Goal: Task Accomplishment & Management: Complete application form

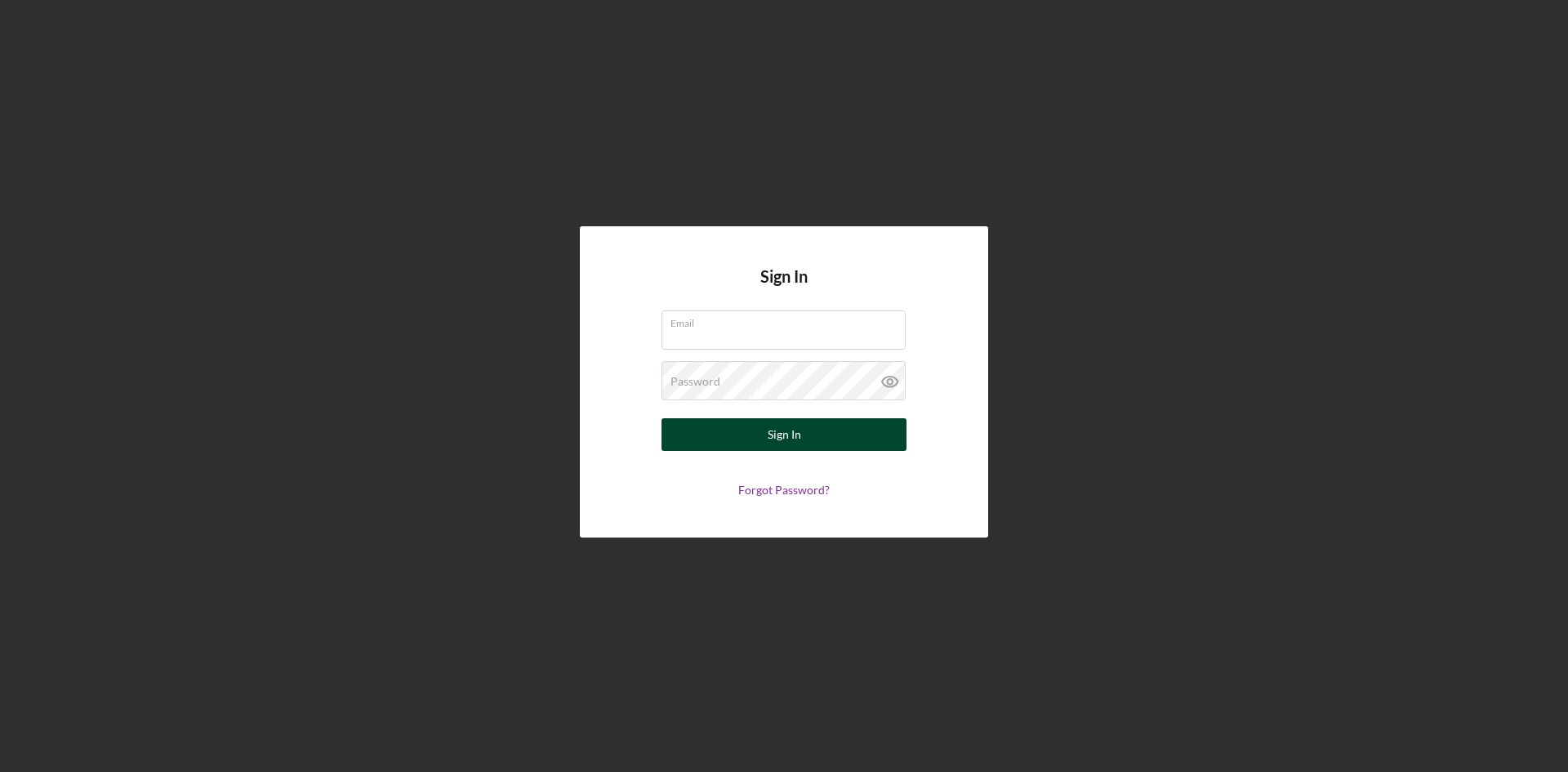
type input "[EMAIL_ADDRESS][DOMAIN_NAME]"
click at [757, 431] on button "Sign In" at bounding box center [784, 434] width 245 height 33
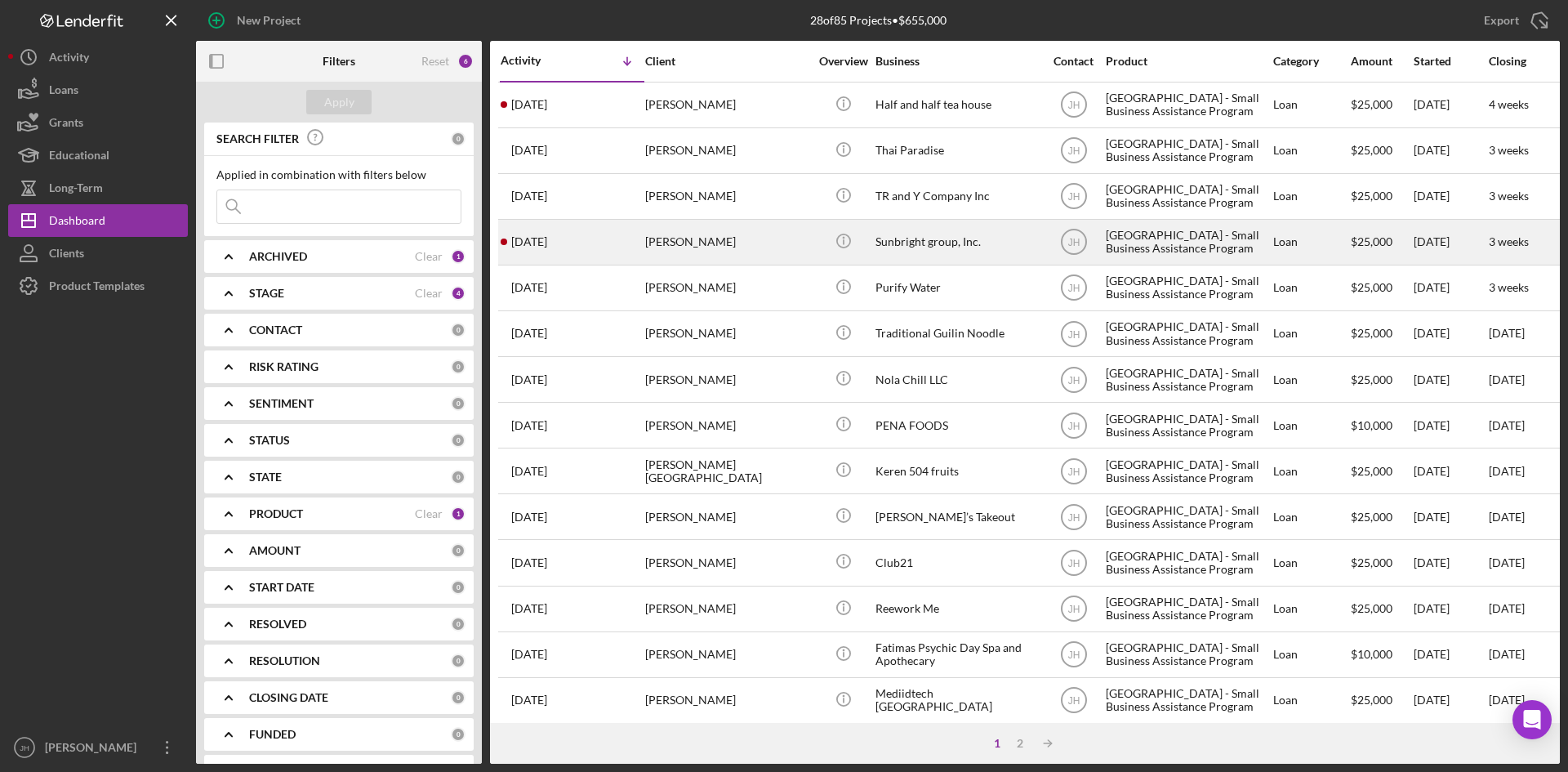
click at [794, 249] on div "[PERSON_NAME]" at bounding box center [726, 242] width 163 height 44
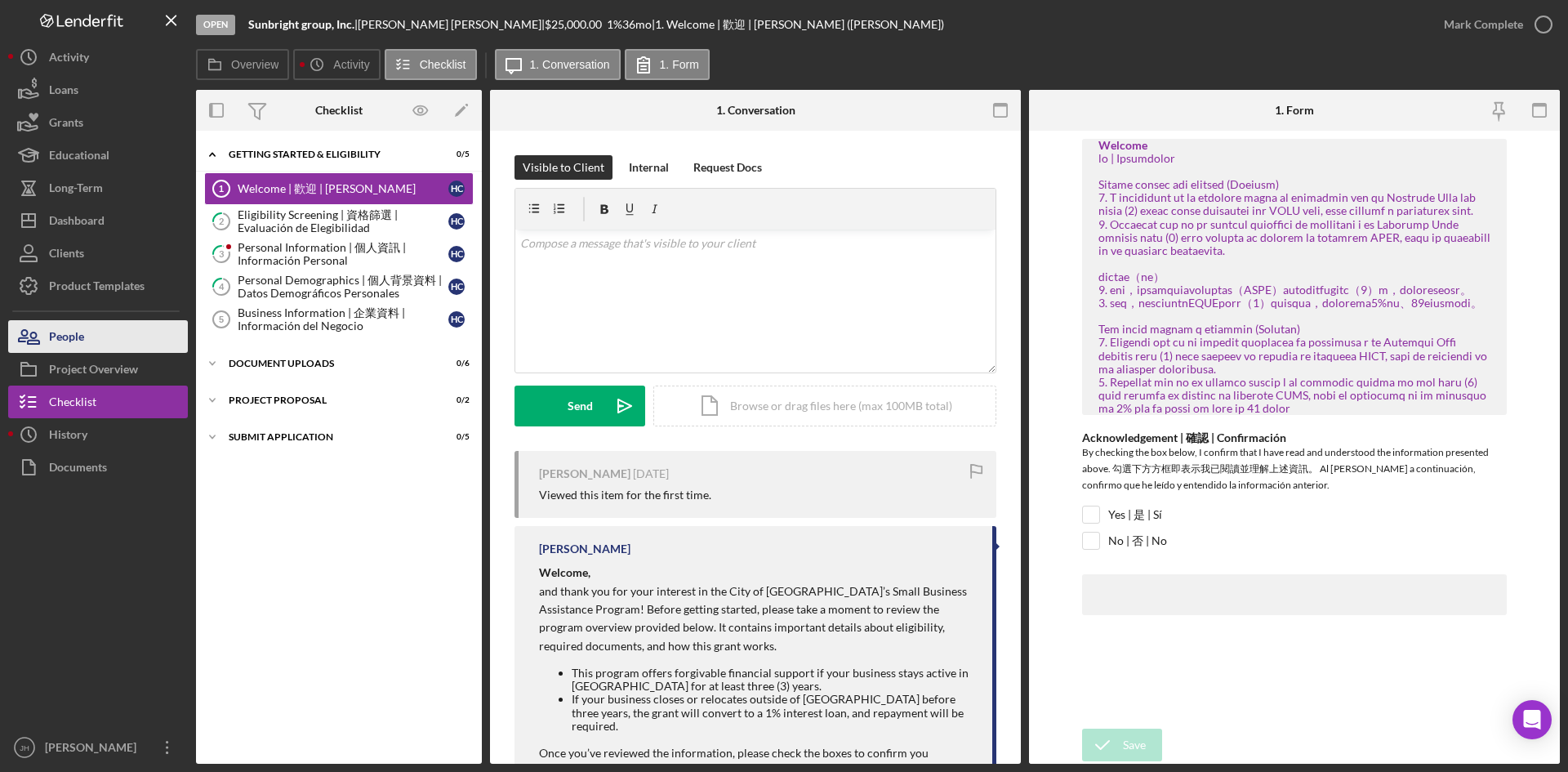
click at [108, 338] on button "People" at bounding box center [97, 337] width 179 height 33
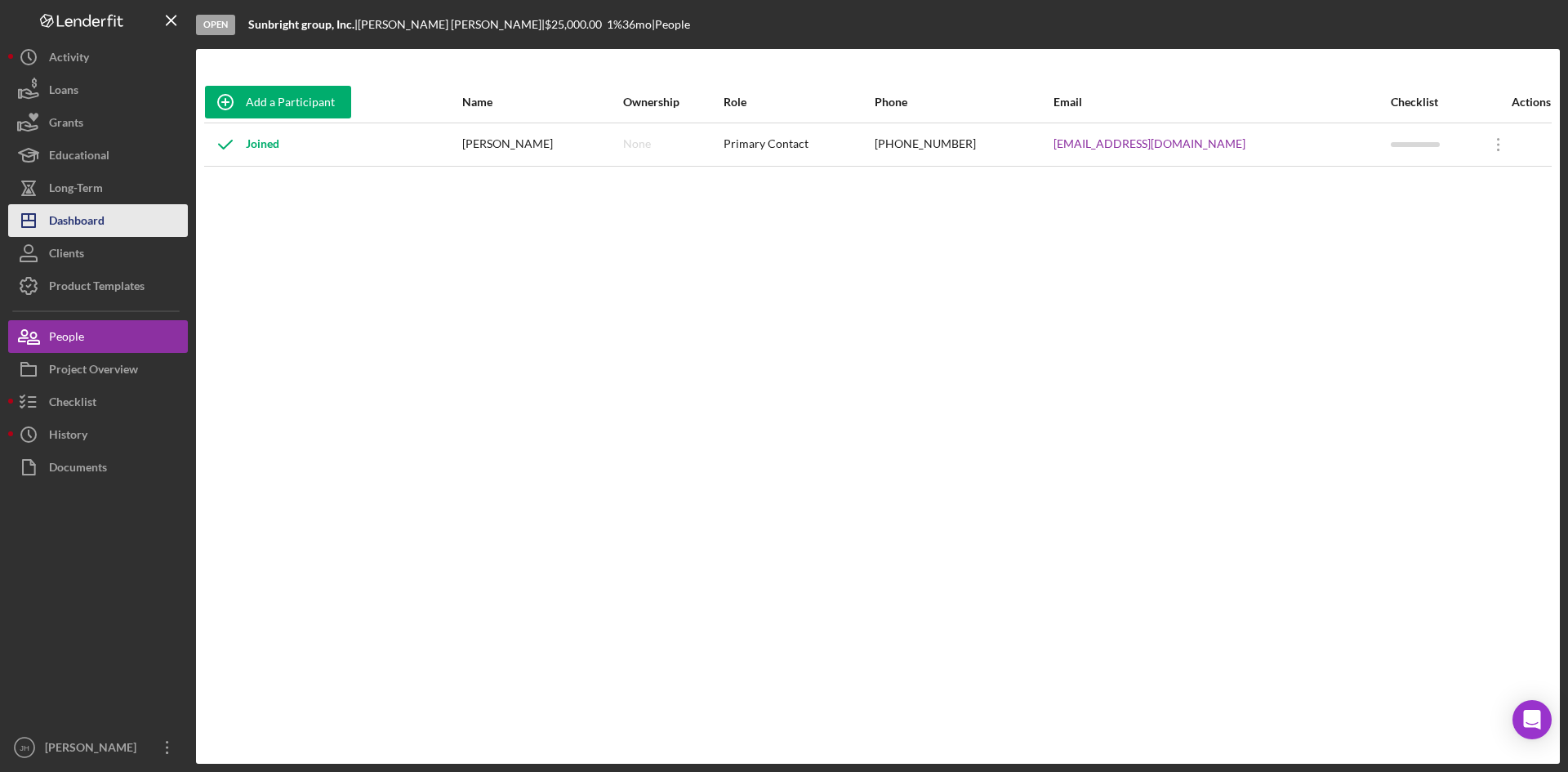
click at [136, 221] on button "Icon/Dashboard Dashboard" at bounding box center [97, 220] width 179 height 33
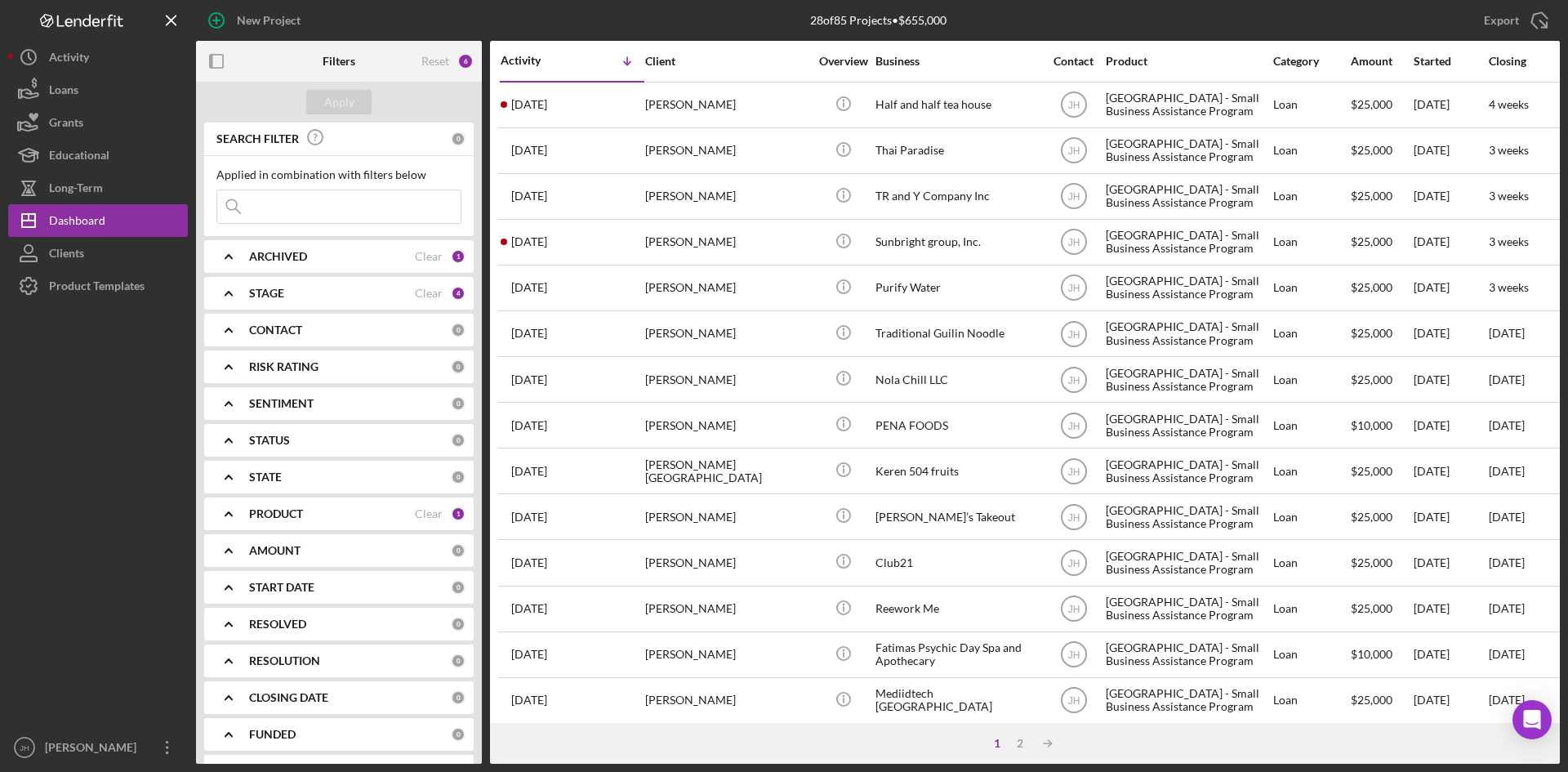
click at [278, 515] on b "PRODUCT" at bounding box center [276, 513] width 54 height 13
click at [266, 692] on label "[GEOGRAPHIC_DATA] - Small Business Assistance Program" at bounding box center [351, 686] width 218 height 16
click at [234, 692] on input "[GEOGRAPHIC_DATA] - Small Business Assistance Program" at bounding box center [226, 686] width 16 height 16
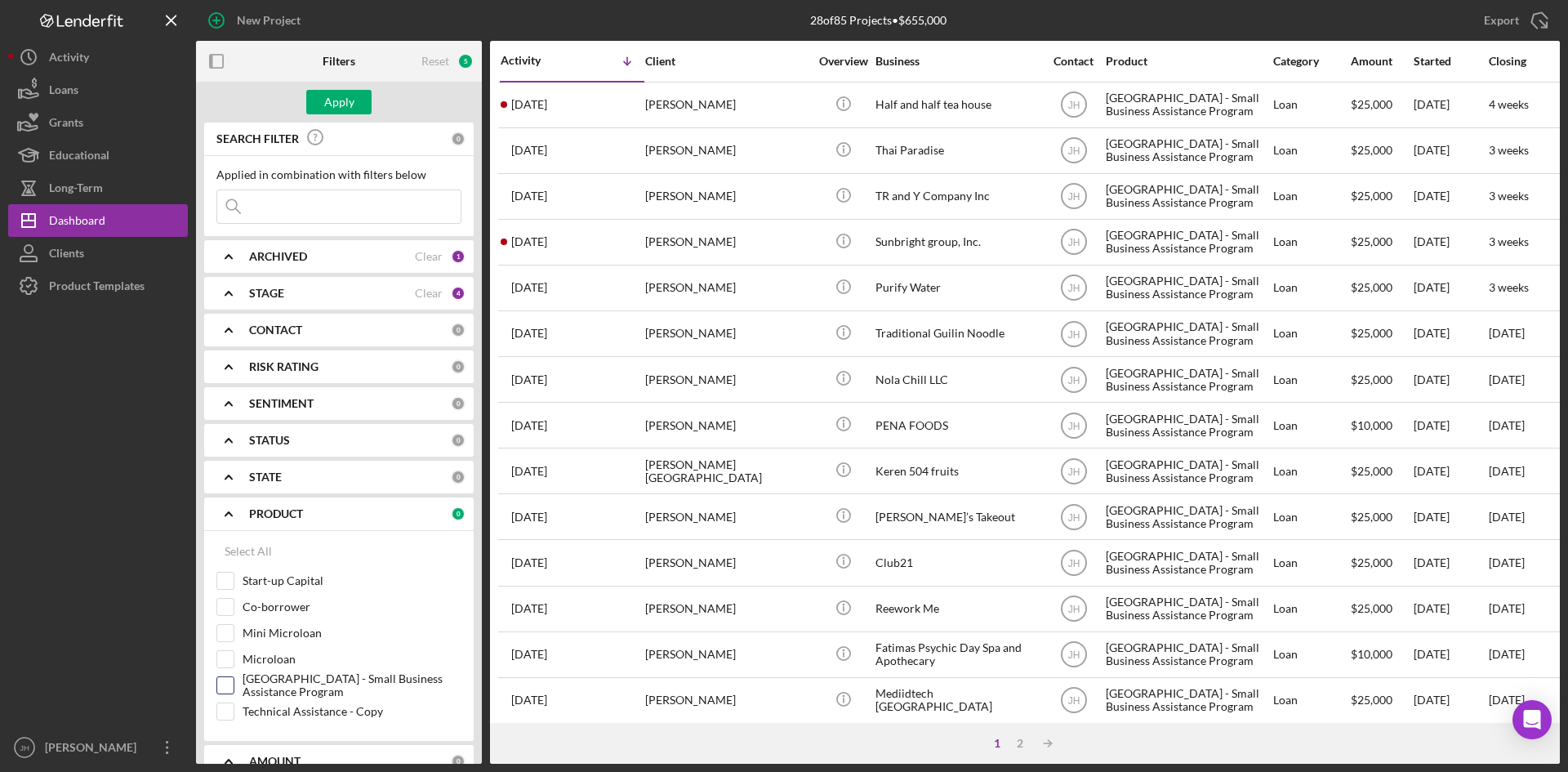
click at [282, 687] on label "[GEOGRAPHIC_DATA] - Small Business Assistance Program" at bounding box center [351, 686] width 218 height 16
click at [234, 687] on input "[GEOGRAPHIC_DATA] - Small Business Assistance Program" at bounding box center [226, 686] width 16 height 16
checkbox input "true"
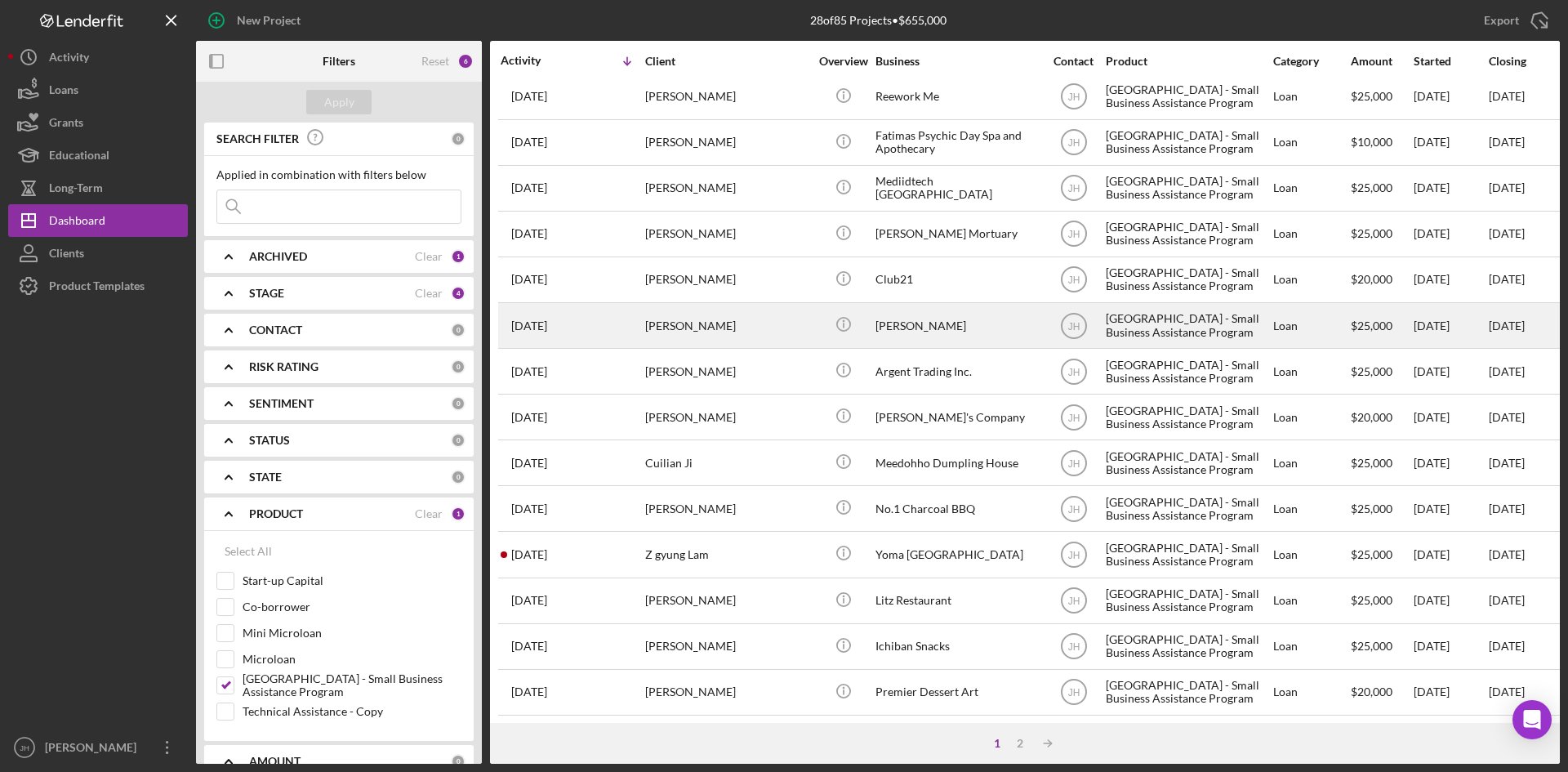
scroll to position [525, 0]
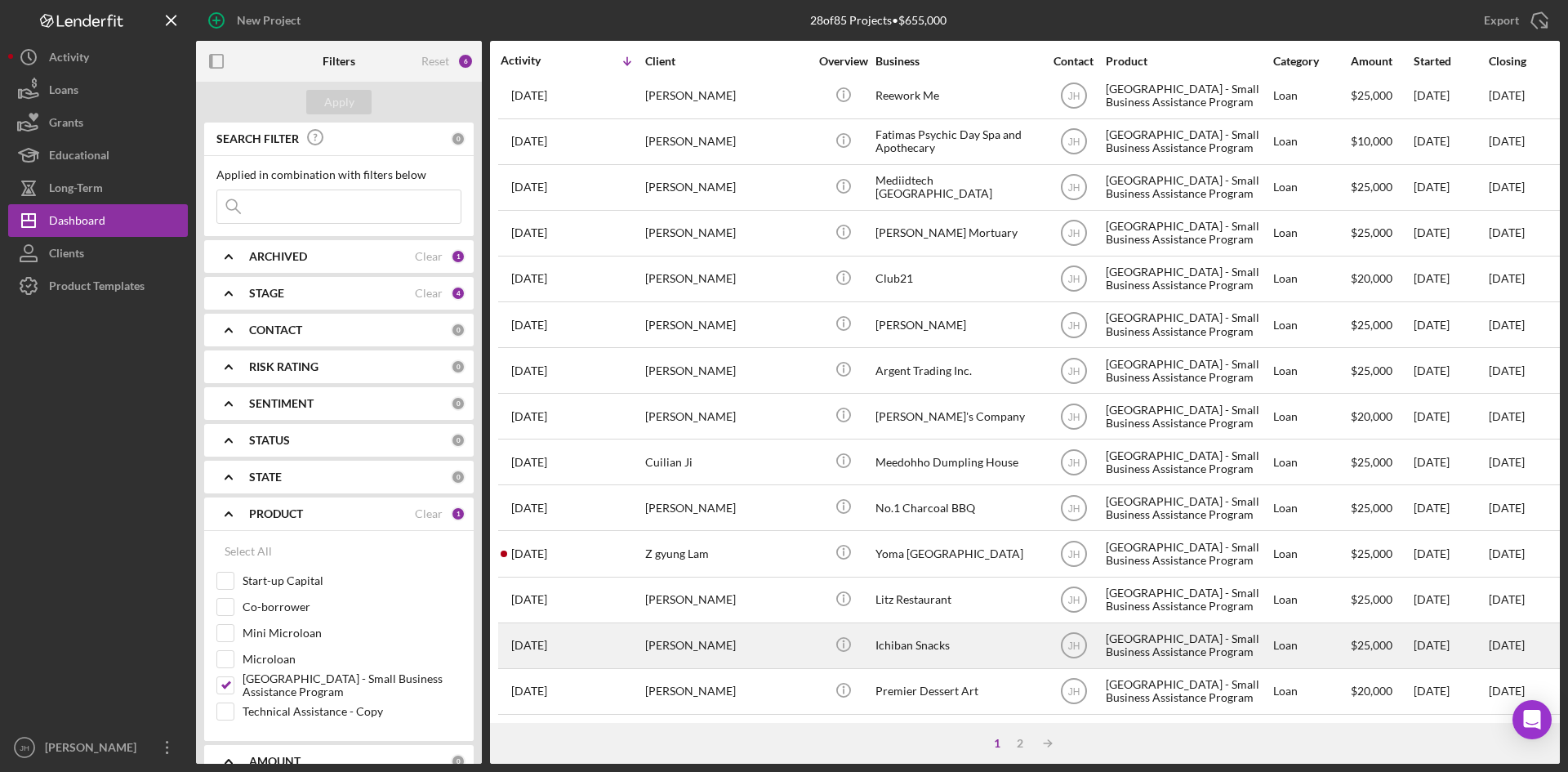
click at [957, 625] on div "Ichiban Snacks" at bounding box center [956, 645] width 163 height 44
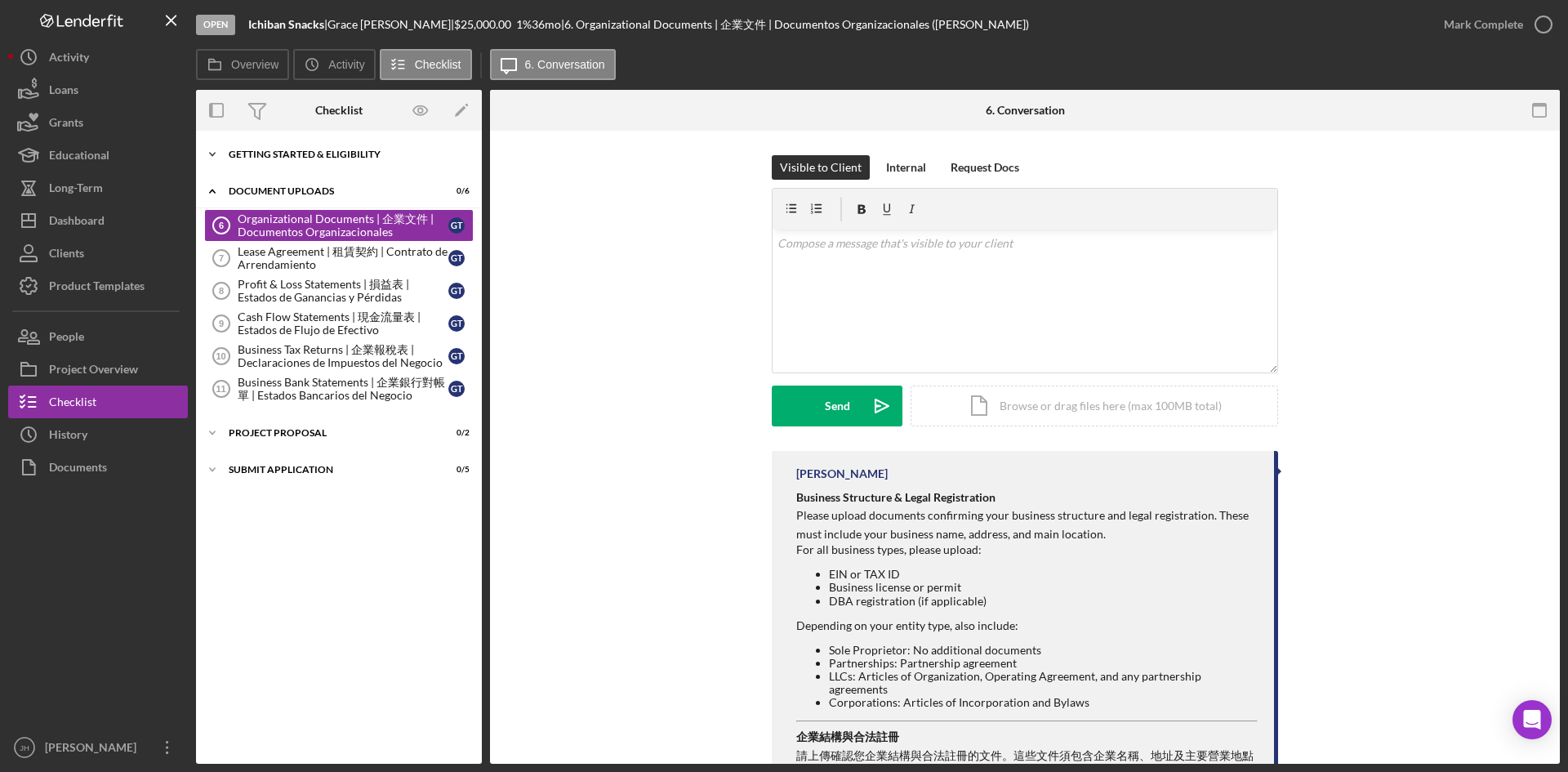
click at [341, 155] on div "Getting Started & Eligibility" at bounding box center [345, 154] width 233 height 10
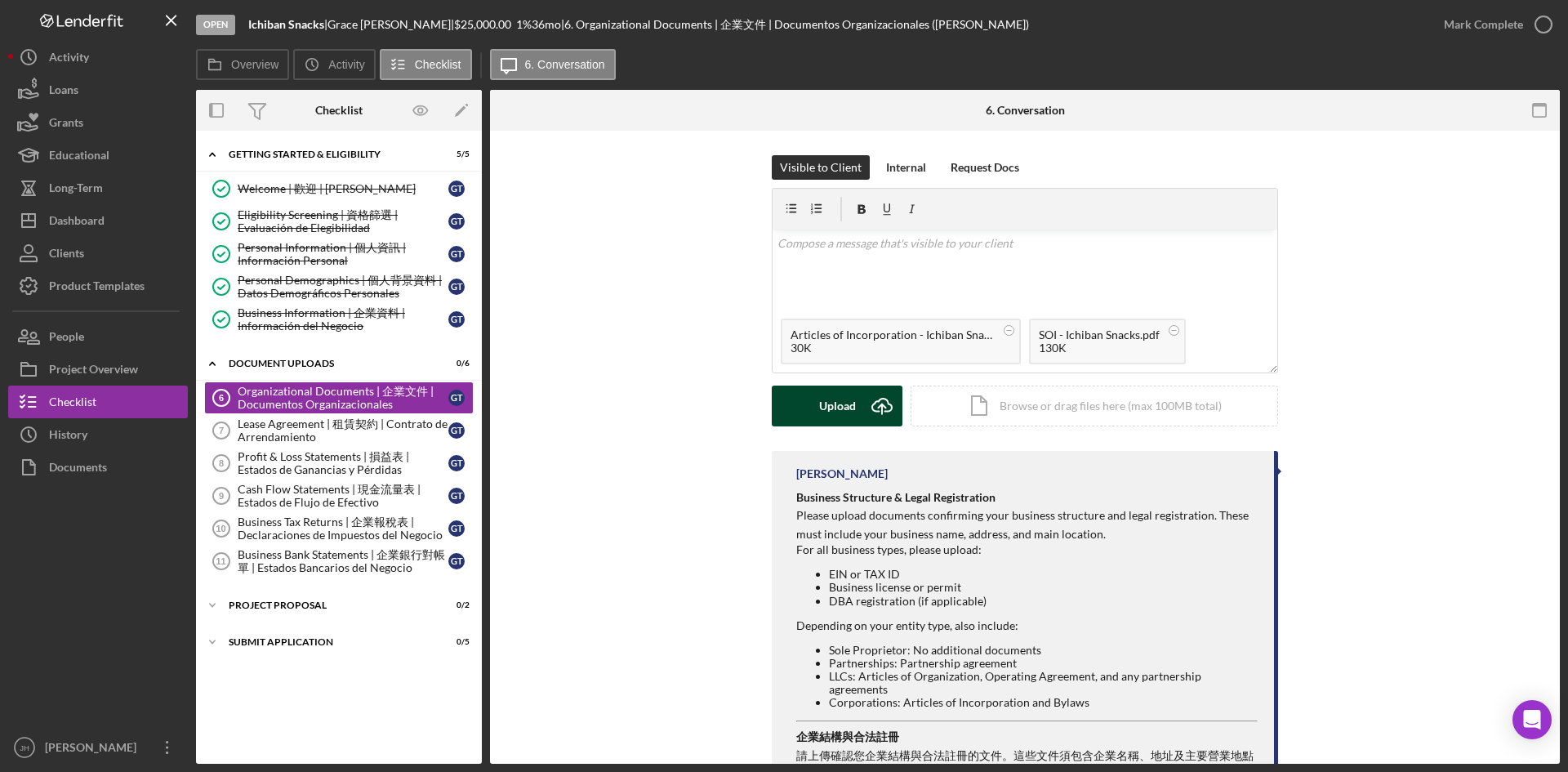
click at [843, 409] on div "Upload" at bounding box center [837, 405] width 36 height 41
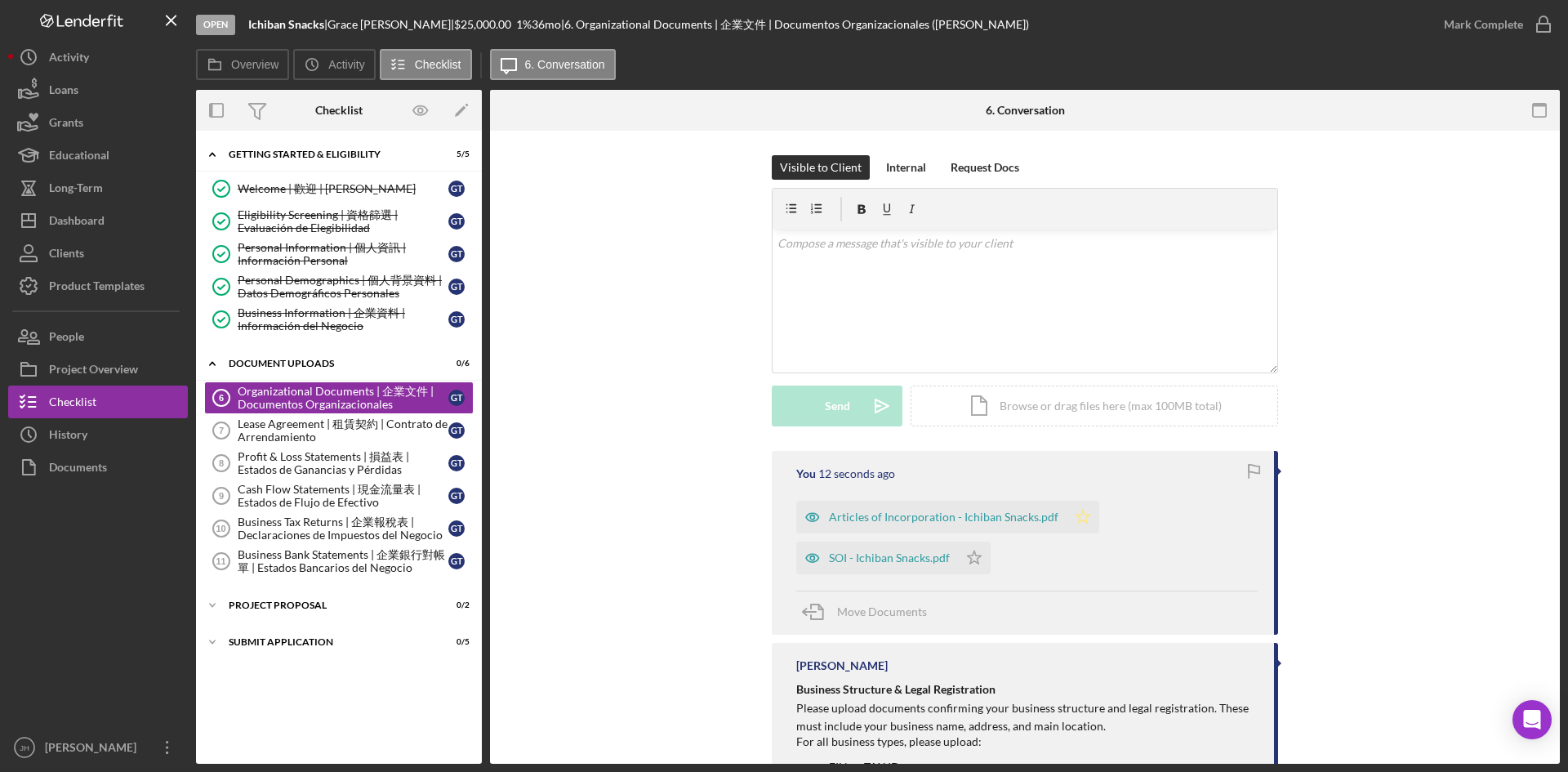
click at [1076, 519] on polygon "button" at bounding box center [1082, 516] width 14 height 13
click at [976, 569] on icon "Icon/Star" at bounding box center [974, 558] width 33 height 33
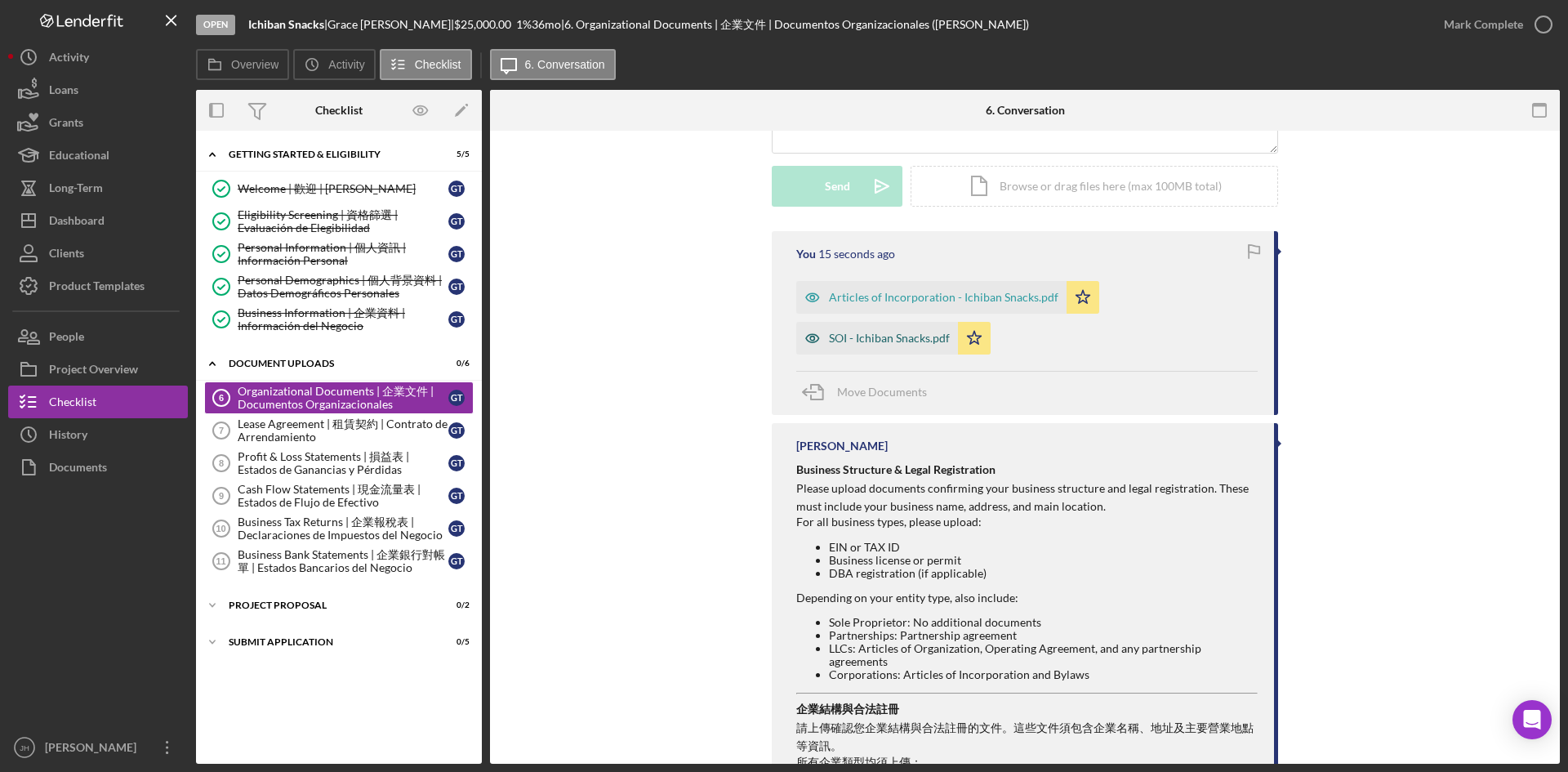
scroll to position [245, 0]
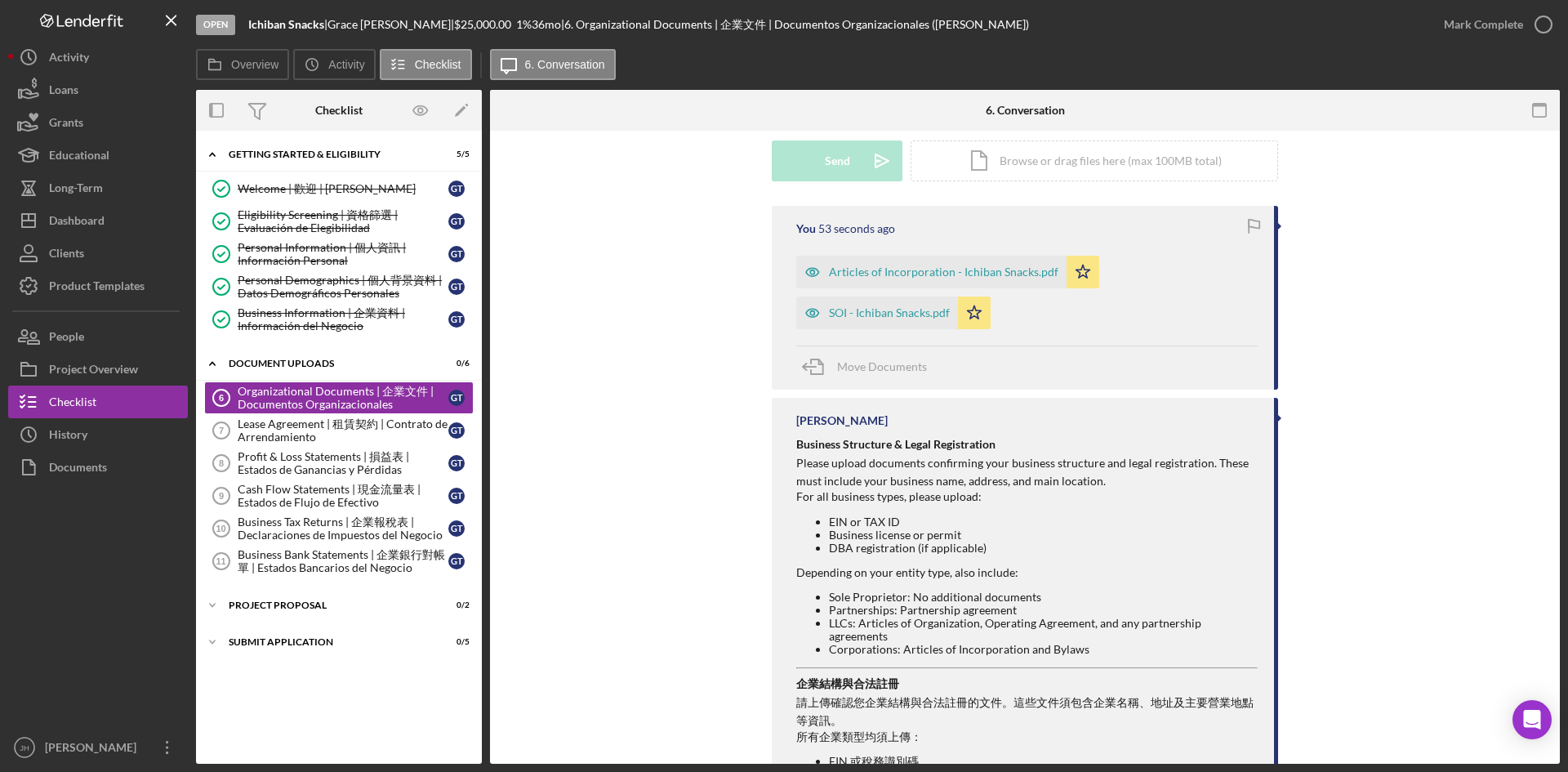
click at [758, 374] on div "You 53 seconds ago Articles of Incorporation - Ichiban Snacks.pdf Icon/Star SOI…" at bounding box center [1024, 676] width 1020 height 942
click at [1048, 88] on div "Overview Icon/History Activity Checklist Icon/Message 6. Conversation Overview …" at bounding box center [877, 406] width 1363 height 715
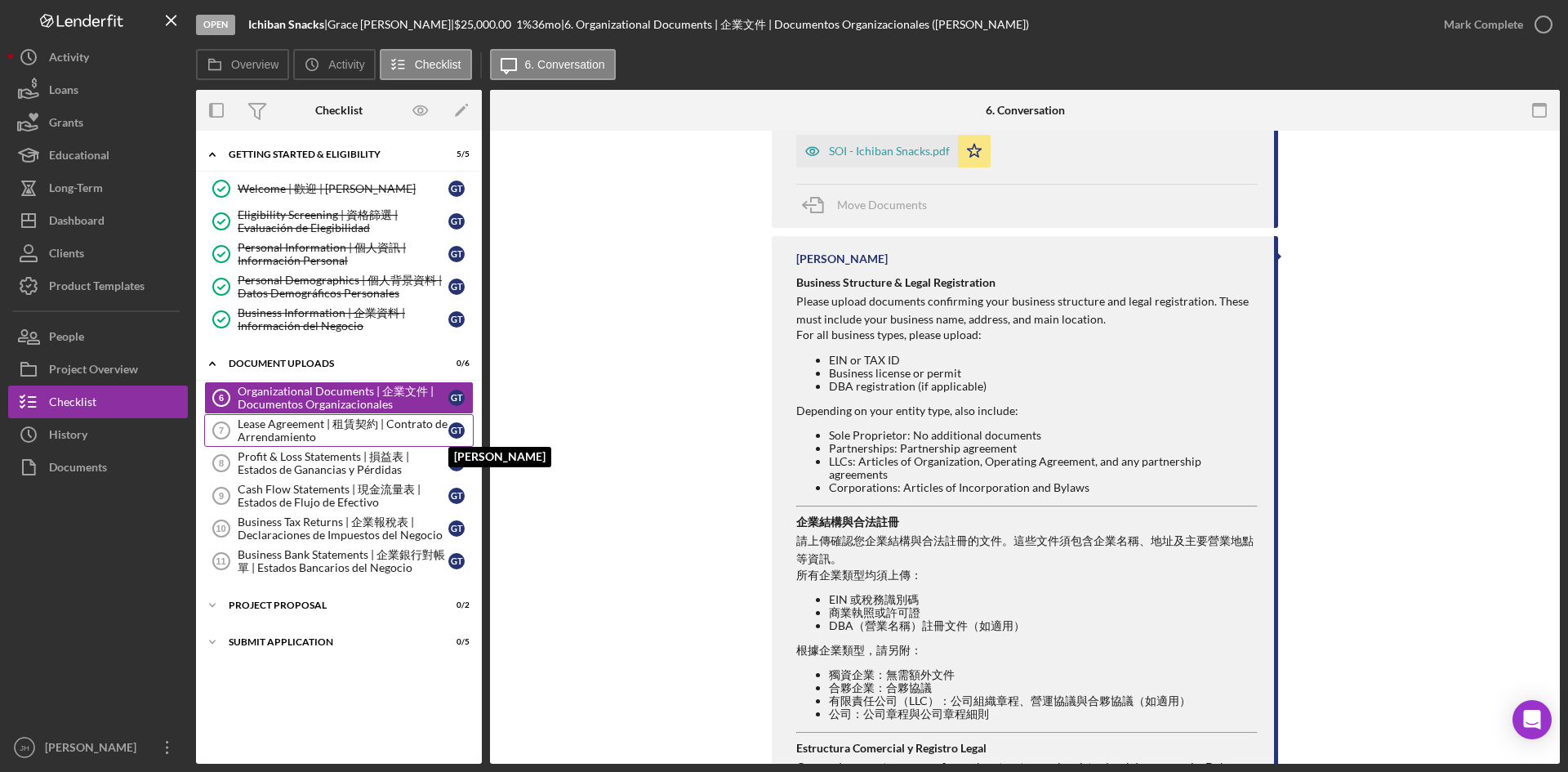
scroll to position [409, 0]
click at [333, 437] on div "Lease Agreement | 租賃契約 | Contrato de Arrendamiento" at bounding box center [342, 430] width 210 height 26
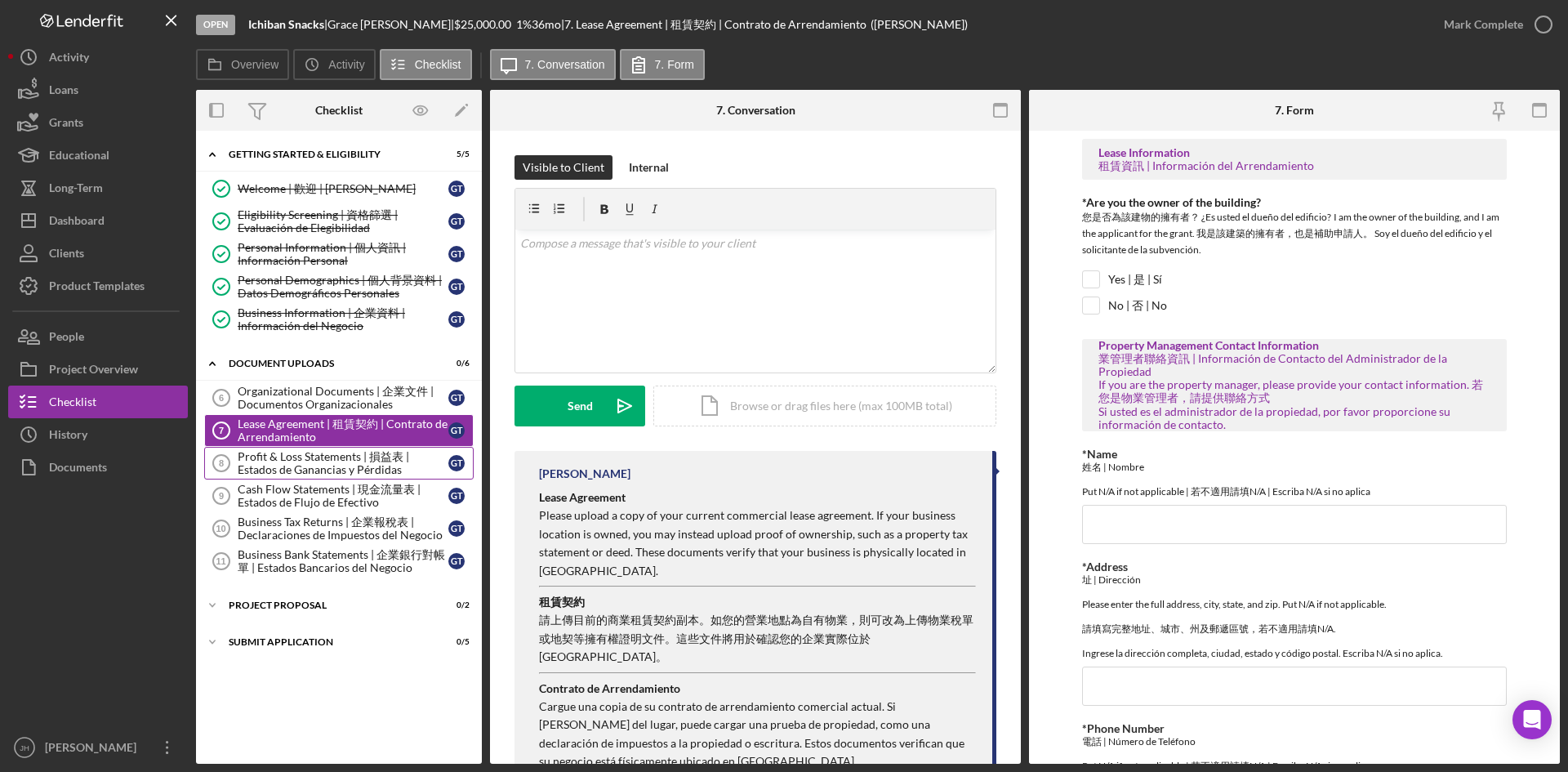
click at [385, 469] on div "Profit & Loss Statements | 損益表 | Estados de Ganancias y Pérdidas" at bounding box center [342, 462] width 210 height 26
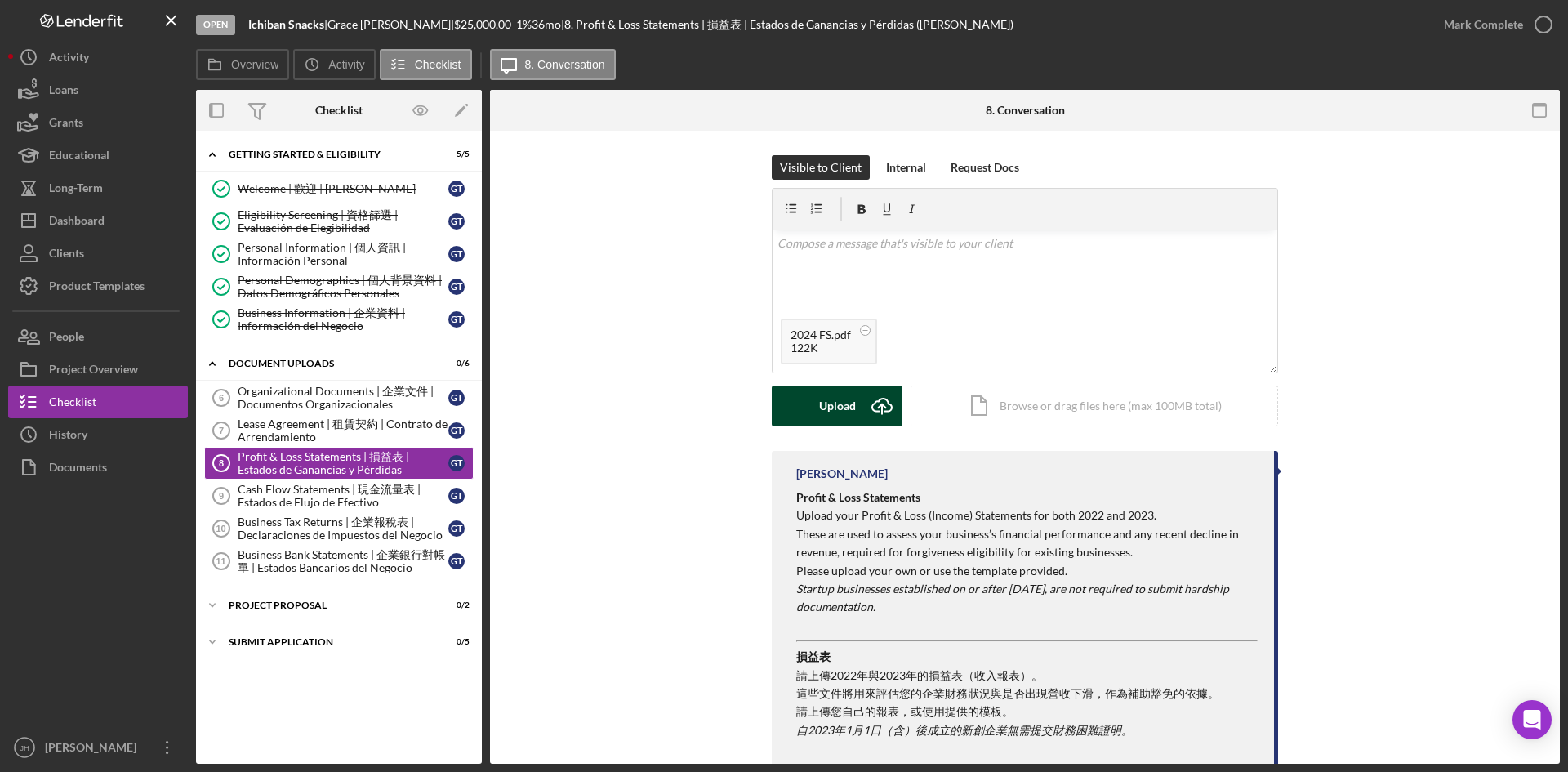
click at [809, 415] on button "Upload Icon/Upload" at bounding box center [837, 405] width 131 height 41
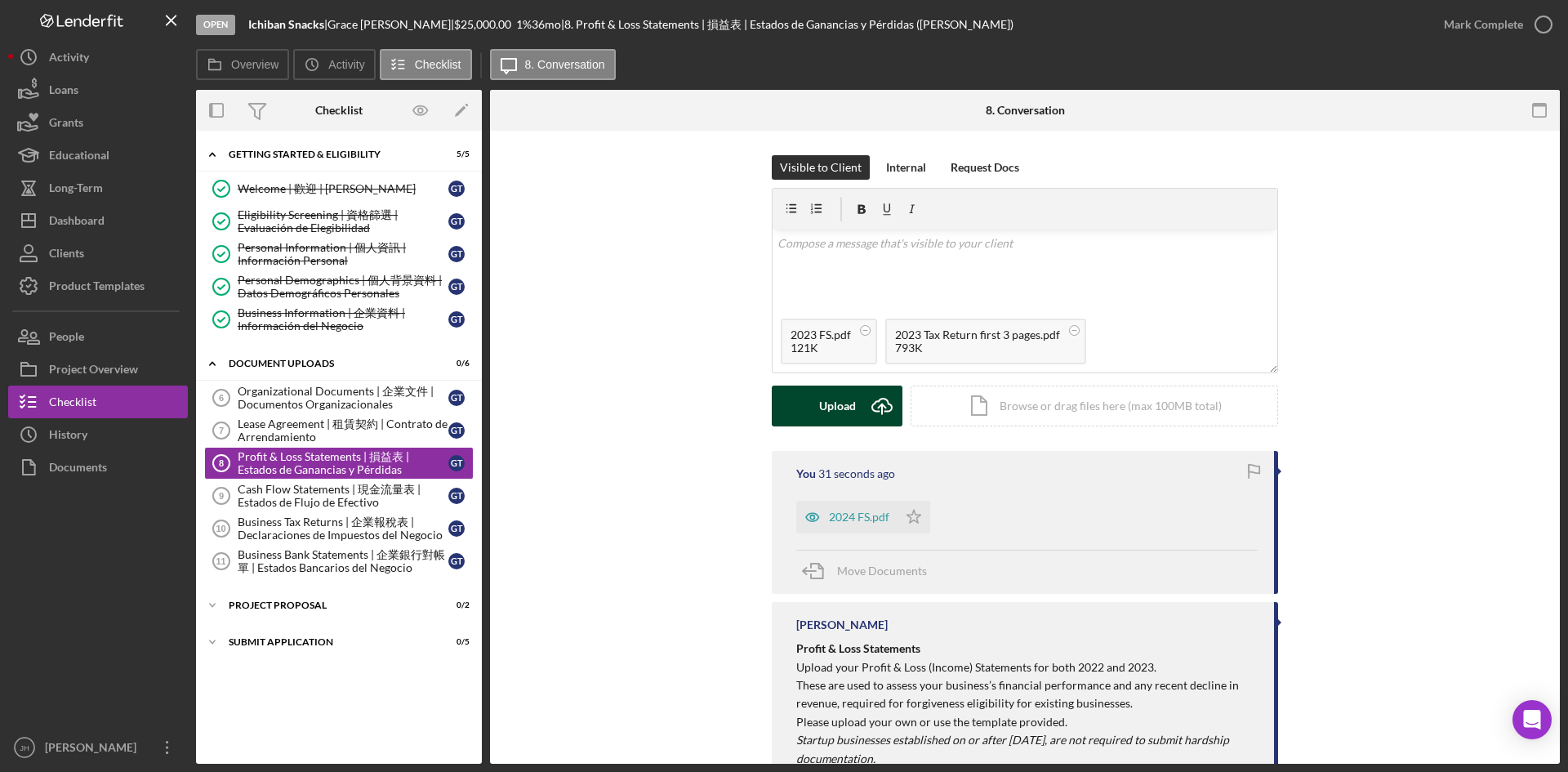
click at [858, 402] on button "Upload Icon/Upload" at bounding box center [837, 405] width 131 height 41
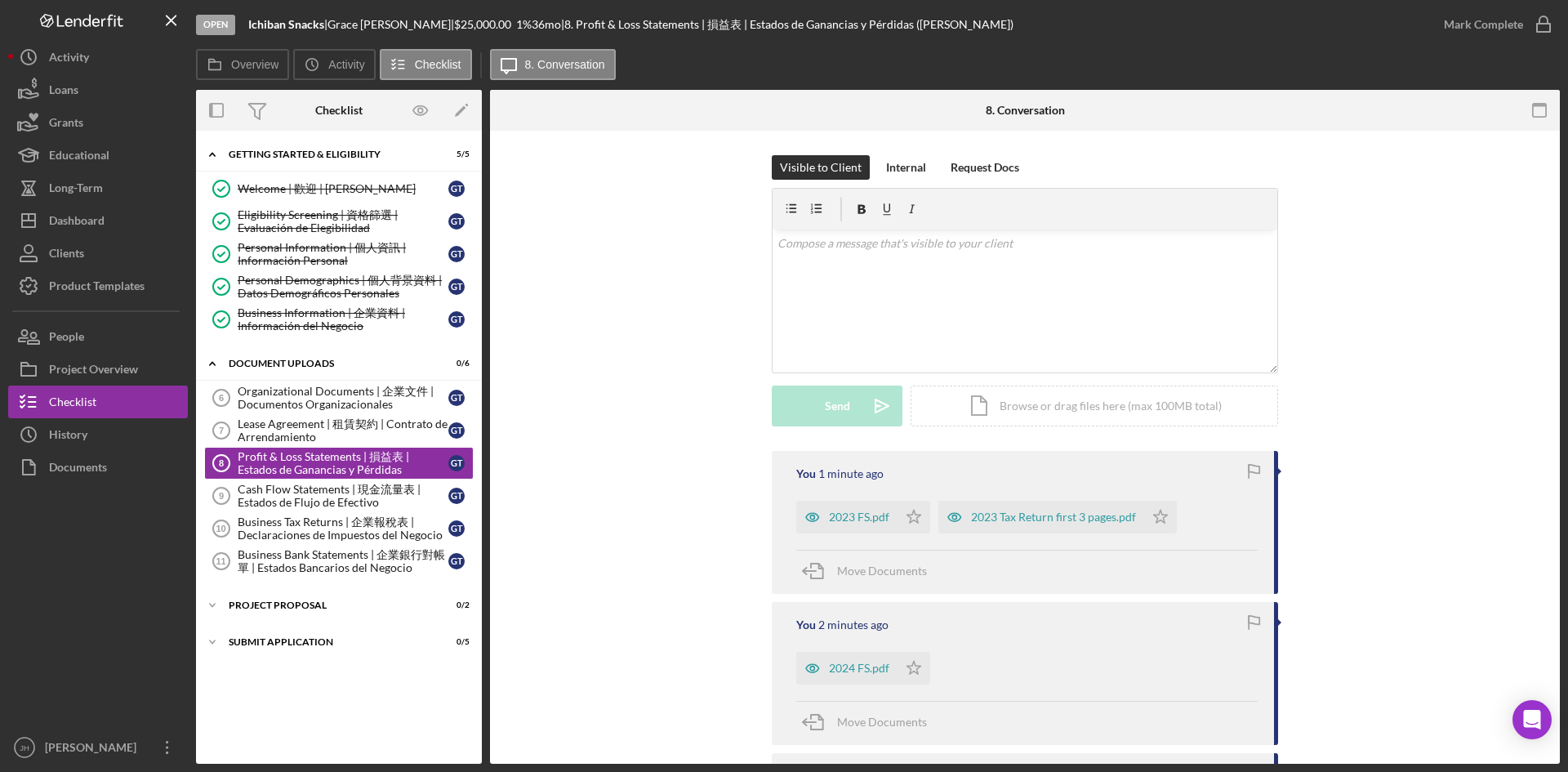
click at [437, 701] on div "Icon/Expander Getting Started & Eligibility 5 / 5 Welcome | 歡迎 | [PERSON_NAME] …" at bounding box center [339, 447] width 286 height 616
click at [389, 594] on div "Icon/Expander Project Proposal 0 / 2" at bounding box center [339, 605] width 286 height 33
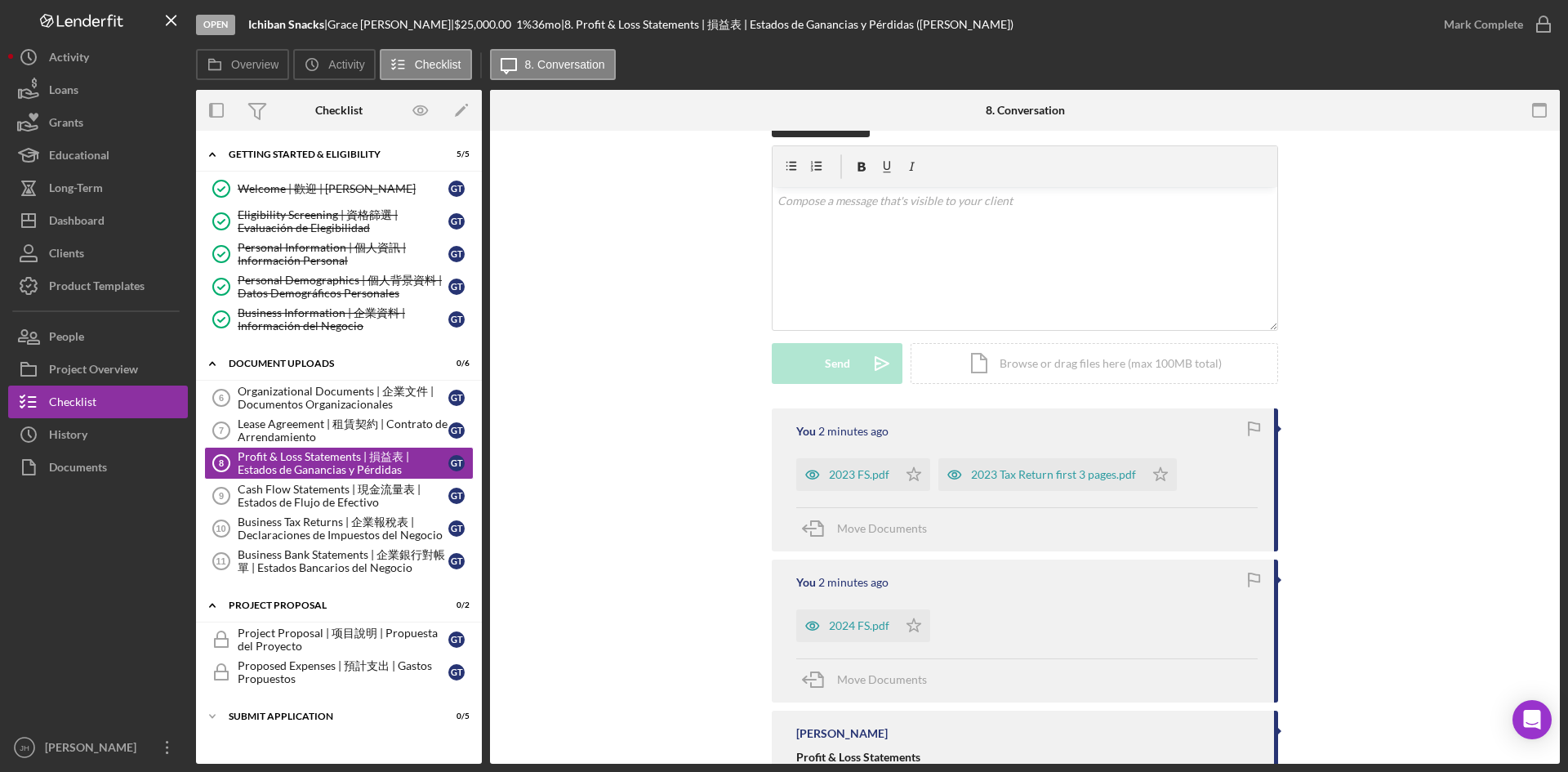
scroll to position [82, 0]
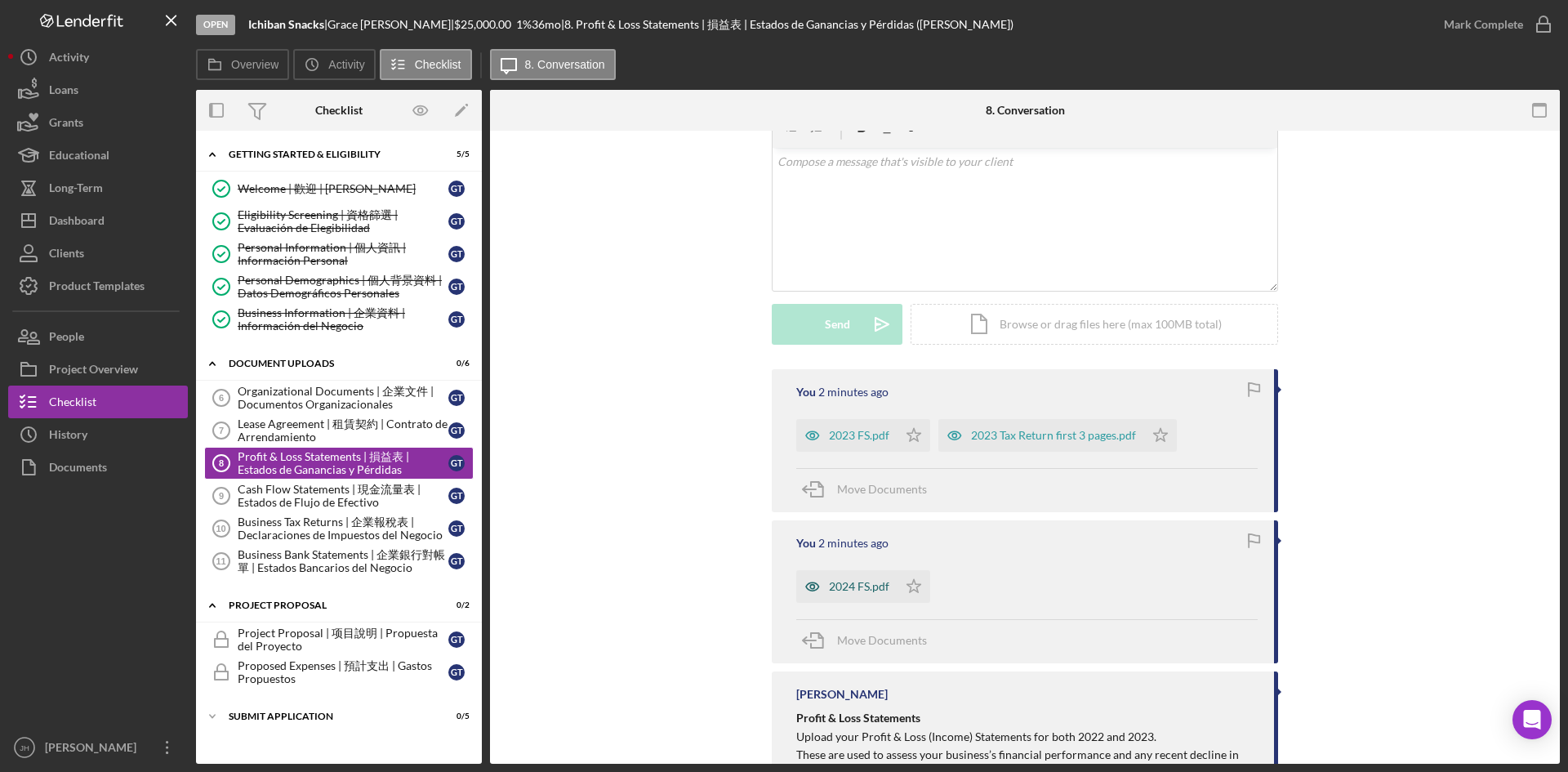
click at [856, 596] on div "2024 FS.pdf" at bounding box center [846, 586] width 101 height 33
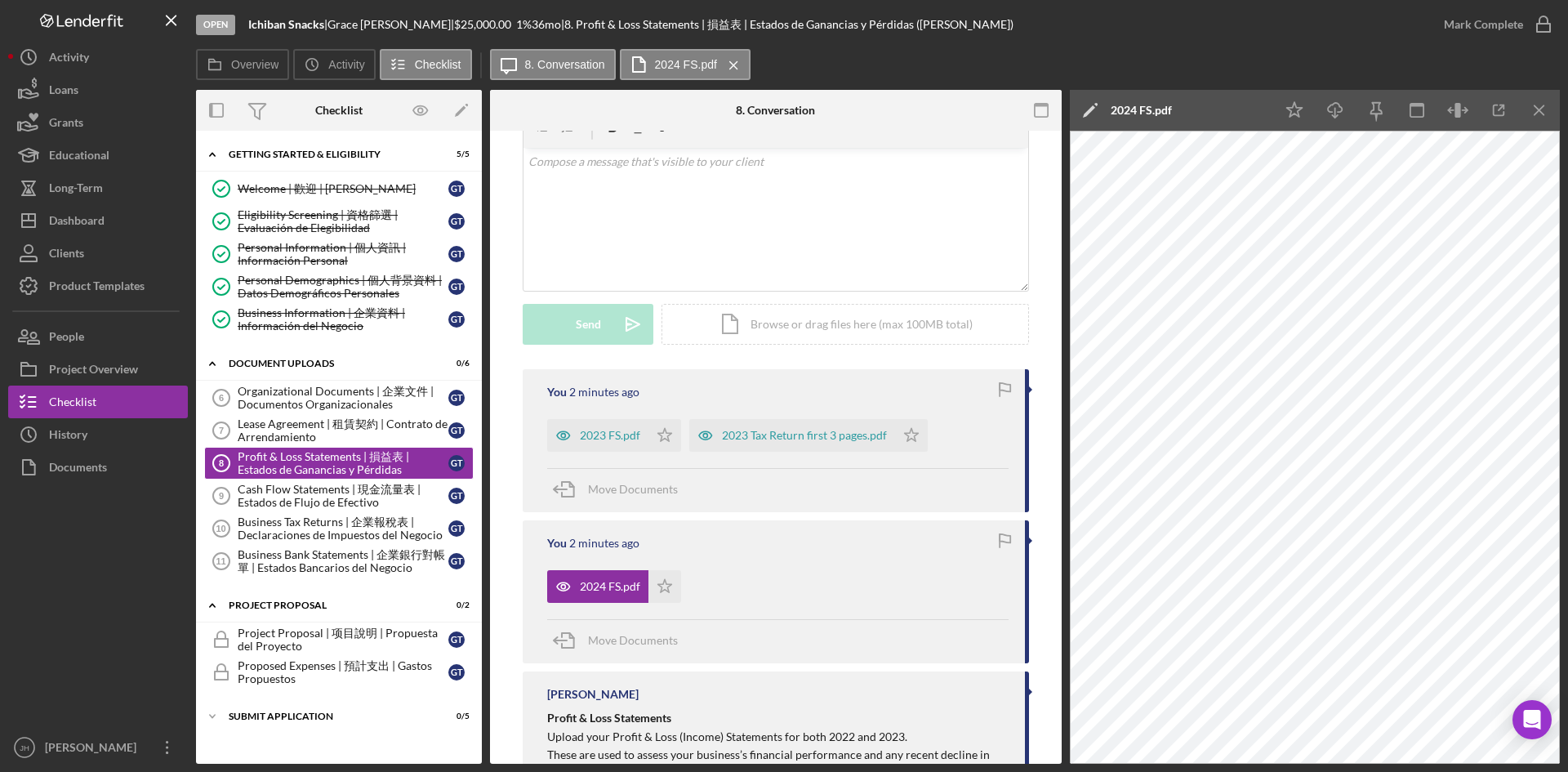
click at [782, 542] on div "You 2 minutes ago" at bounding box center [777, 543] width 461 height 13
click at [648, 436] on icon "Icon/Star" at bounding box center [664, 435] width 33 height 33
click at [794, 436] on div "2023 Tax Return first 3 pages.pdf" at bounding box center [804, 435] width 165 height 13
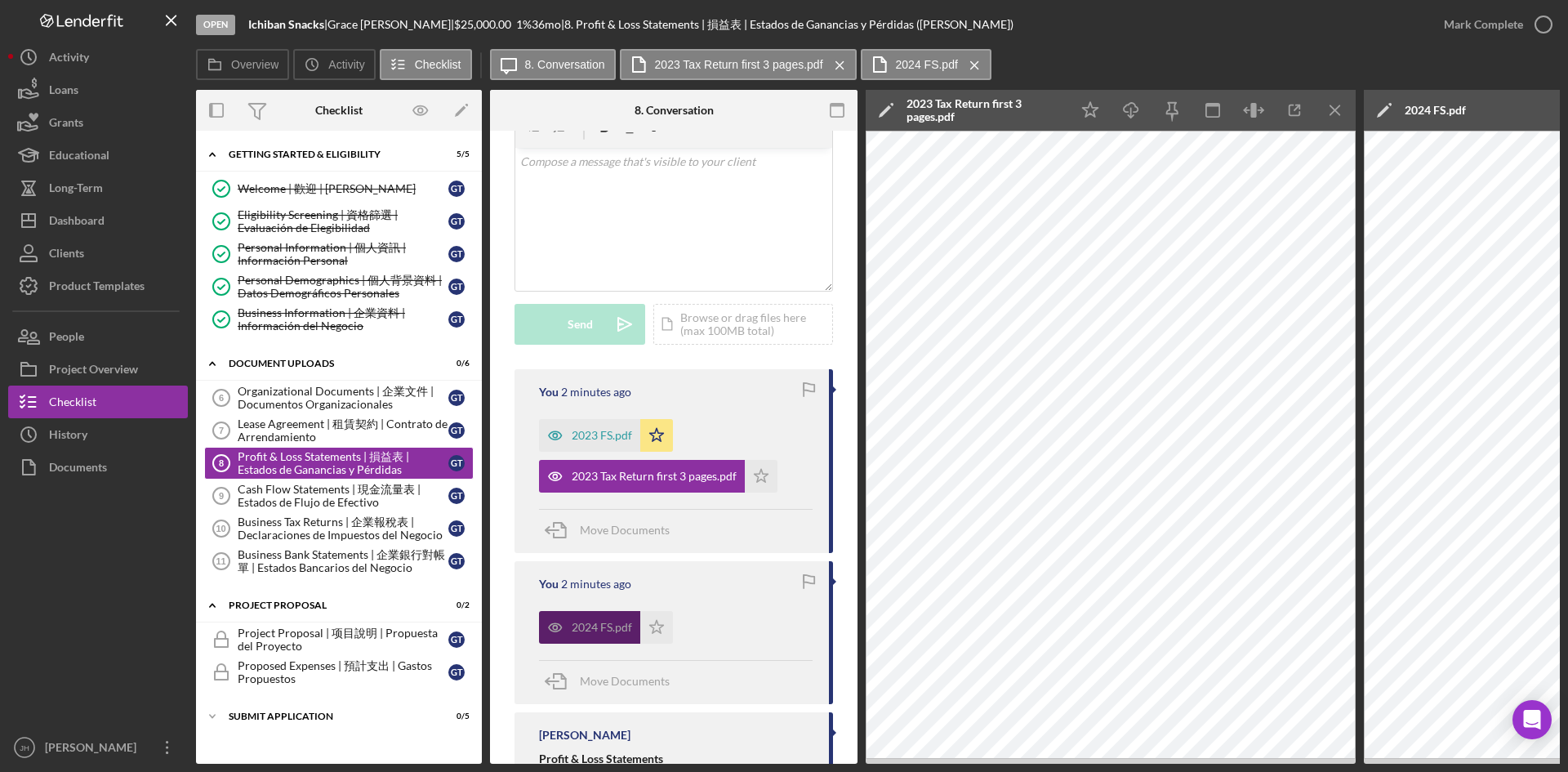
click at [573, 625] on div "2024 FS.pdf" at bounding box center [602, 627] width 60 height 13
click at [1319, 100] on icon "Icon/Menu Close" at bounding box center [1335, 110] width 36 height 36
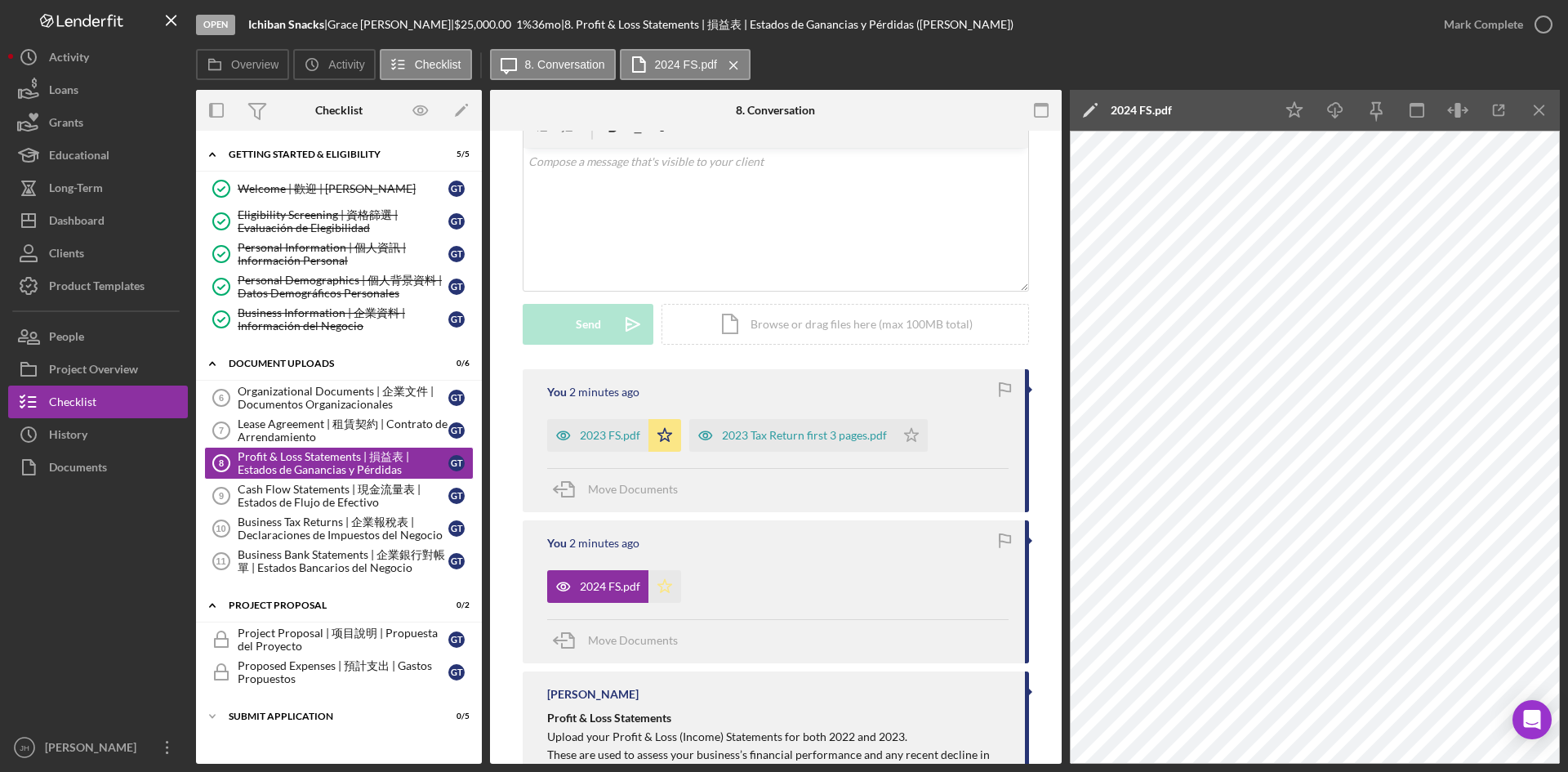
click at [668, 593] on icon "Icon/Star" at bounding box center [664, 586] width 33 height 33
click at [909, 437] on icon "Icon/Star" at bounding box center [911, 435] width 33 height 33
click at [325, 720] on div "Submit Application" at bounding box center [345, 716] width 233 height 10
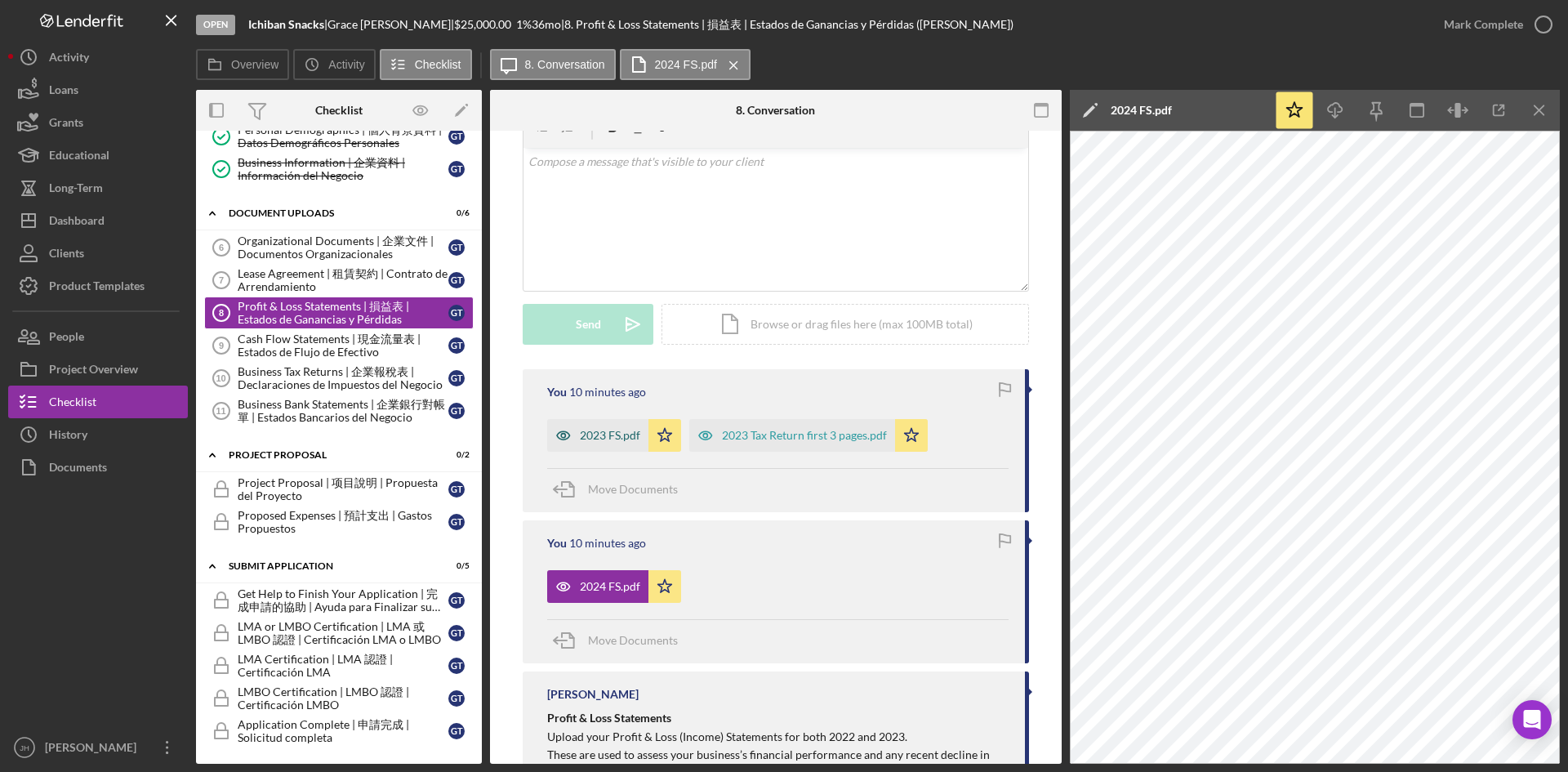
click at [619, 434] on div "2023 FS.pdf" at bounding box center [610, 435] width 60 height 13
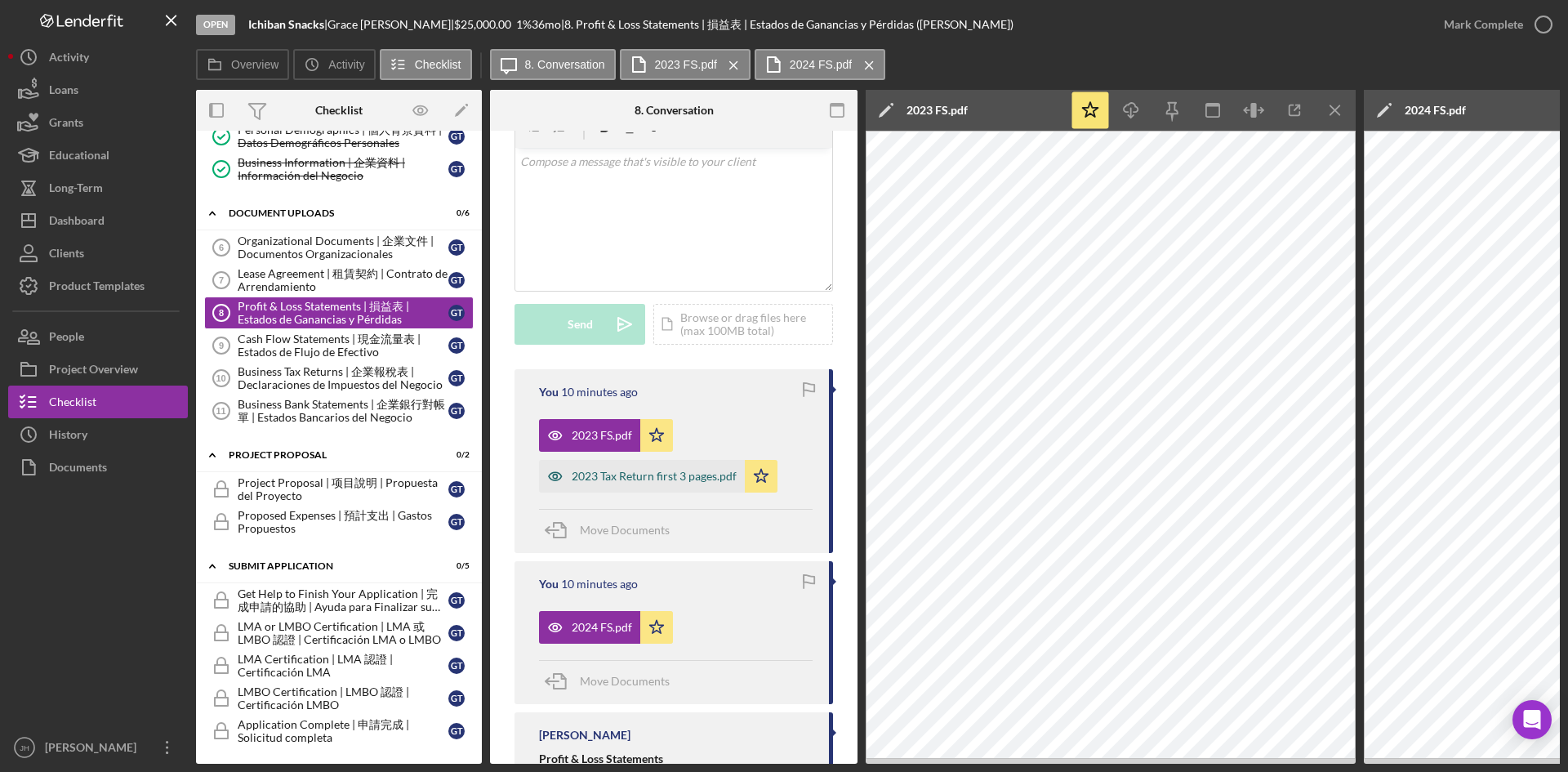
click at [632, 472] on div "2023 Tax Return first 3 pages.pdf" at bounding box center [653, 476] width 165 height 13
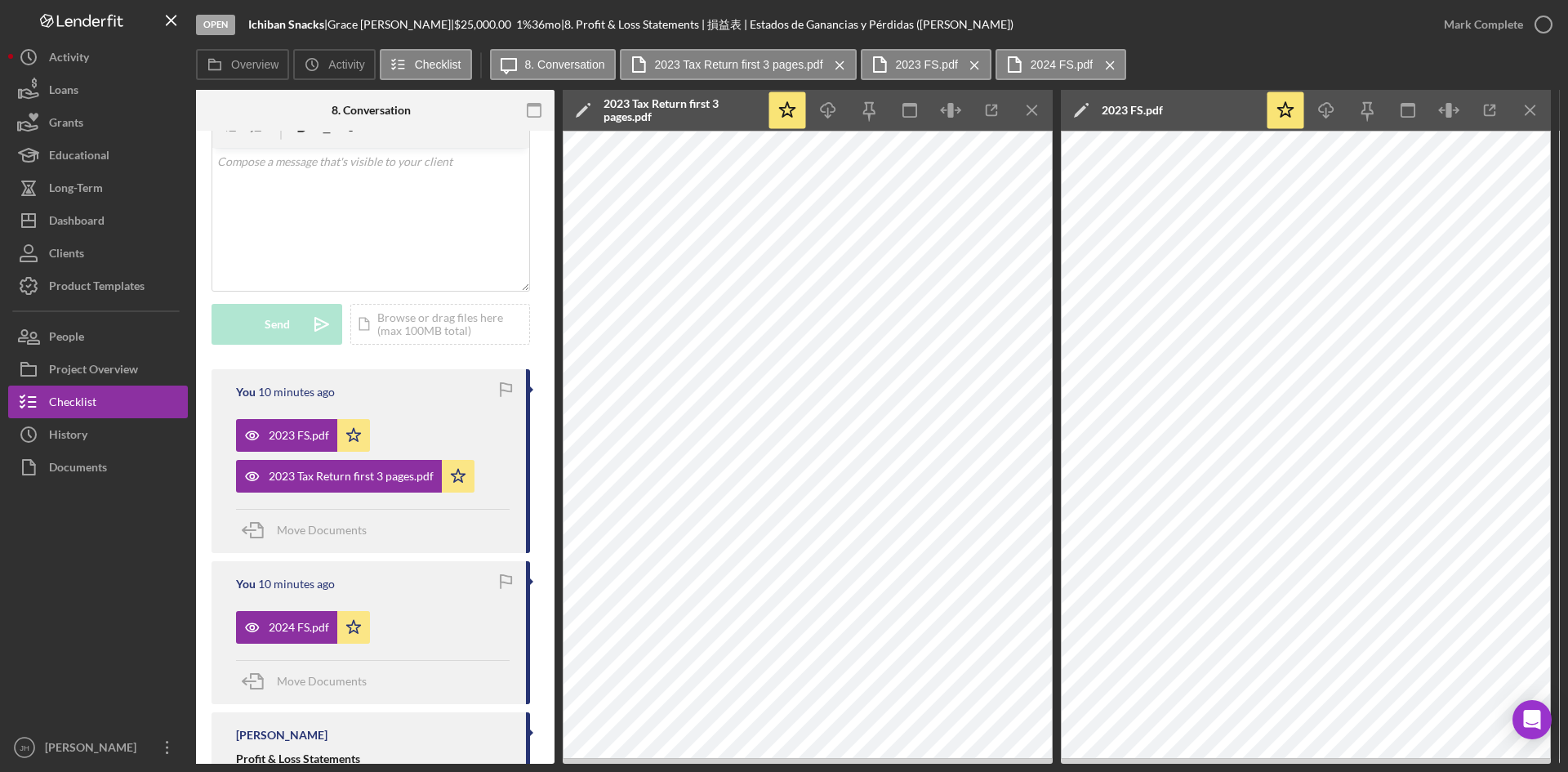
scroll to position [0, 341]
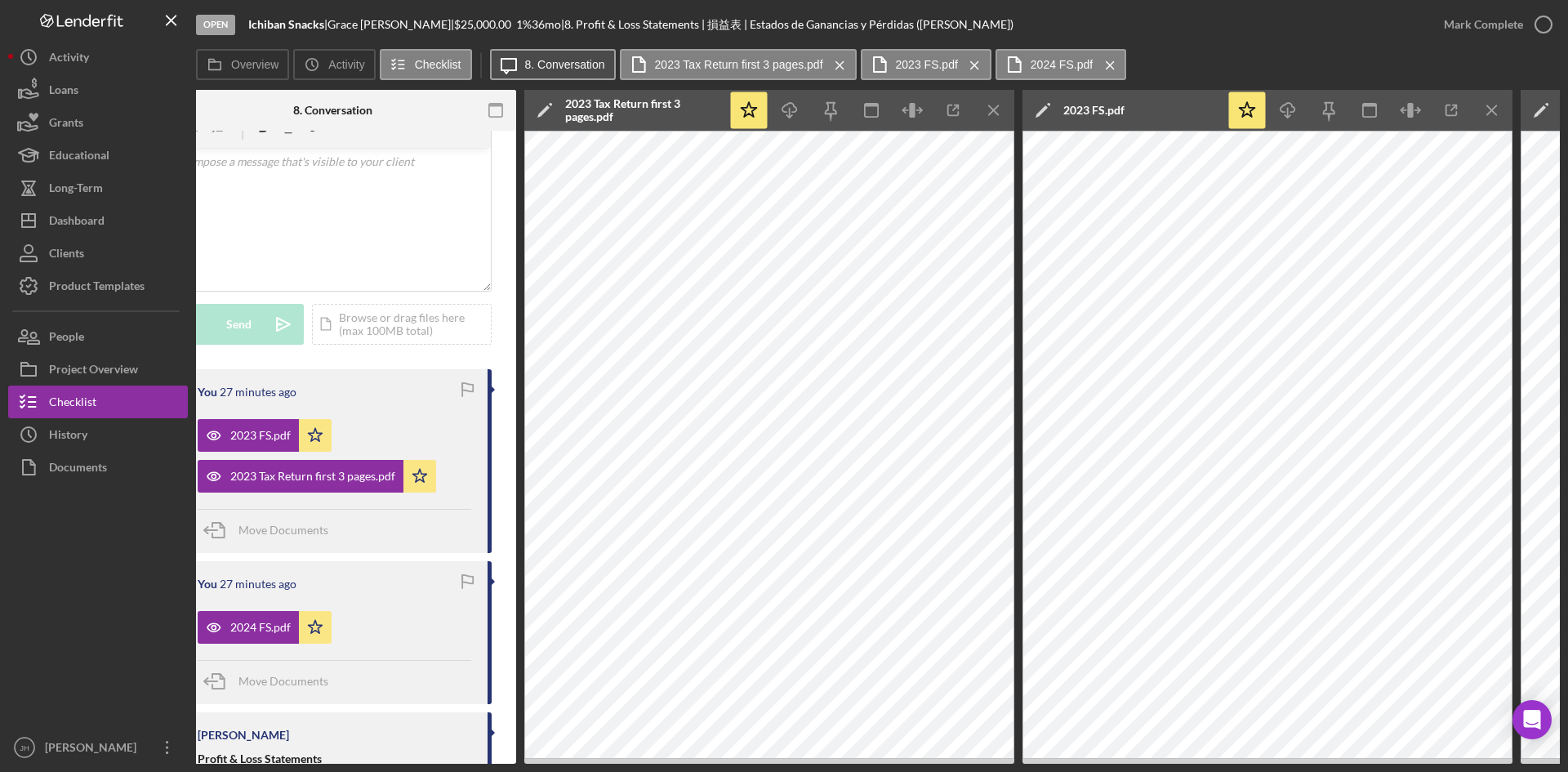
click at [505, 56] on icon "Icon/Message" at bounding box center [509, 64] width 41 height 41
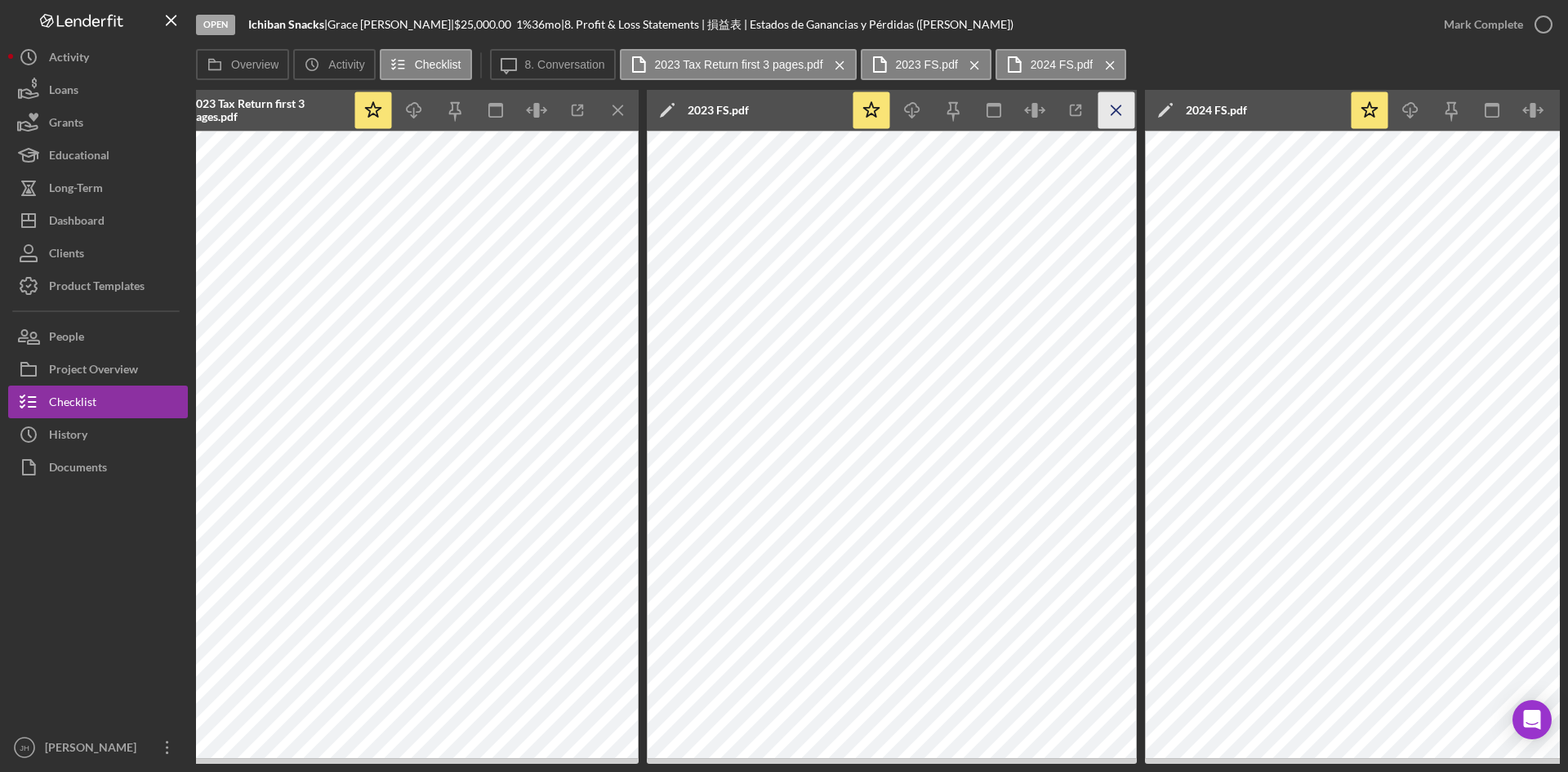
click at [1122, 115] on icon "Icon/Menu Close" at bounding box center [1117, 110] width 36 height 36
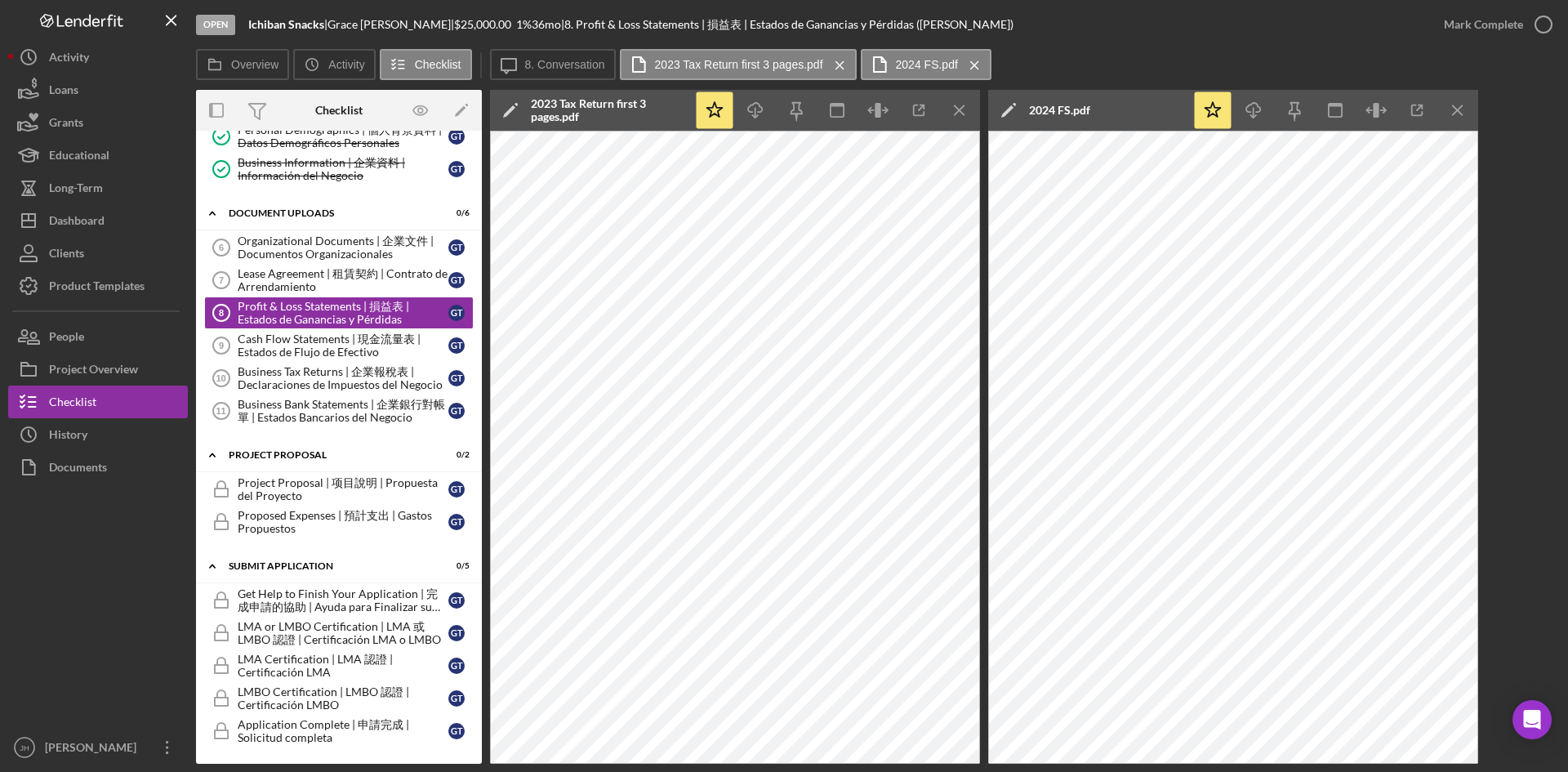
scroll to position [0, 0]
click at [1406, 115] on icon "button" at bounding box center [1417, 110] width 36 height 36
